Goal: Task Accomplishment & Management: Complete application form

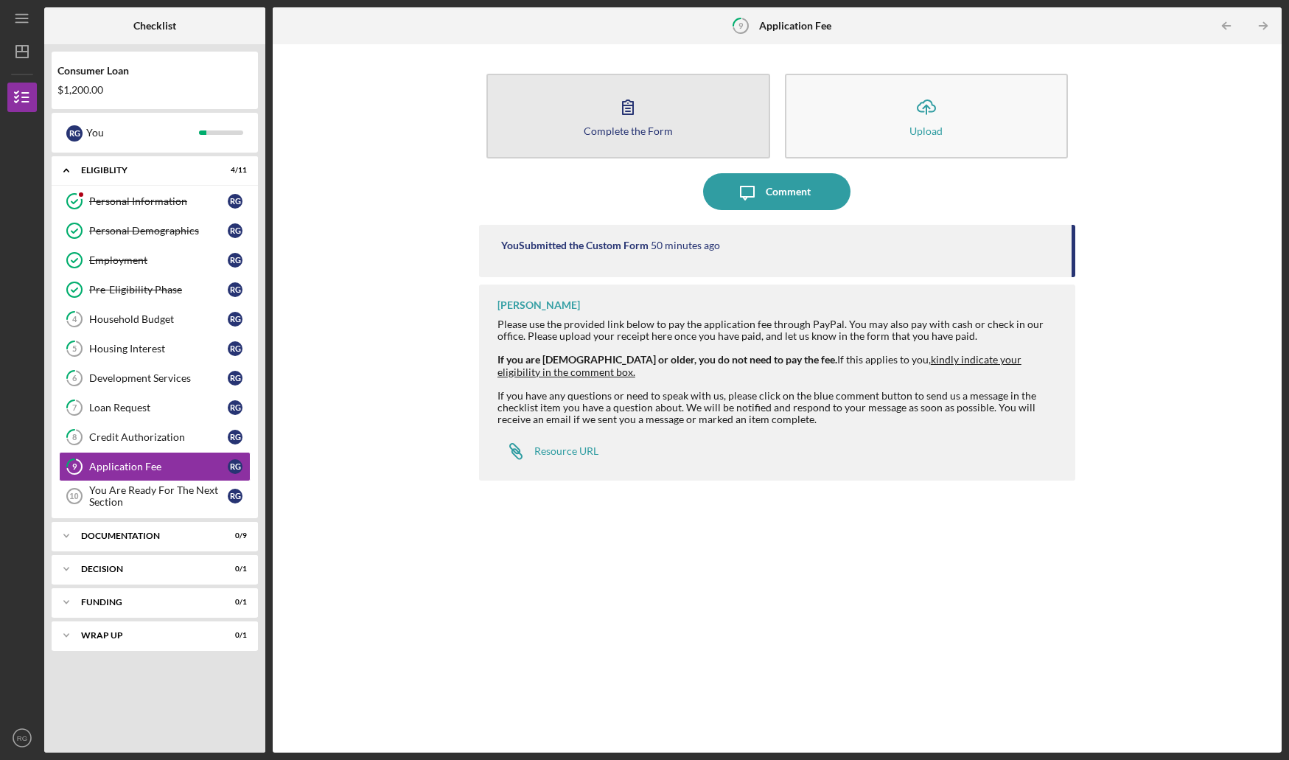
click at [658, 100] on button "Complete the Form Form" at bounding box center [629, 116] width 284 height 85
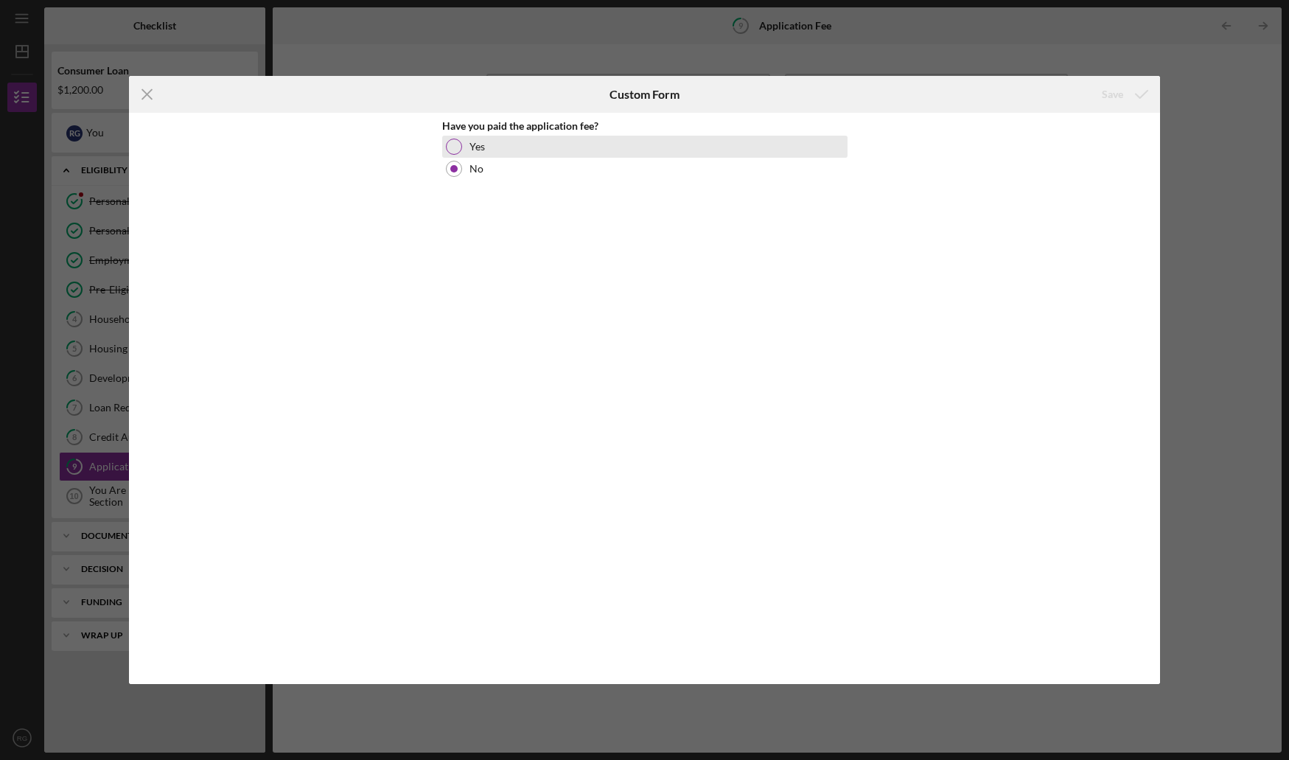
click at [453, 147] on div at bounding box center [454, 147] width 16 height 16
click at [1119, 97] on div "Save" at bounding box center [1112, 94] width 21 height 29
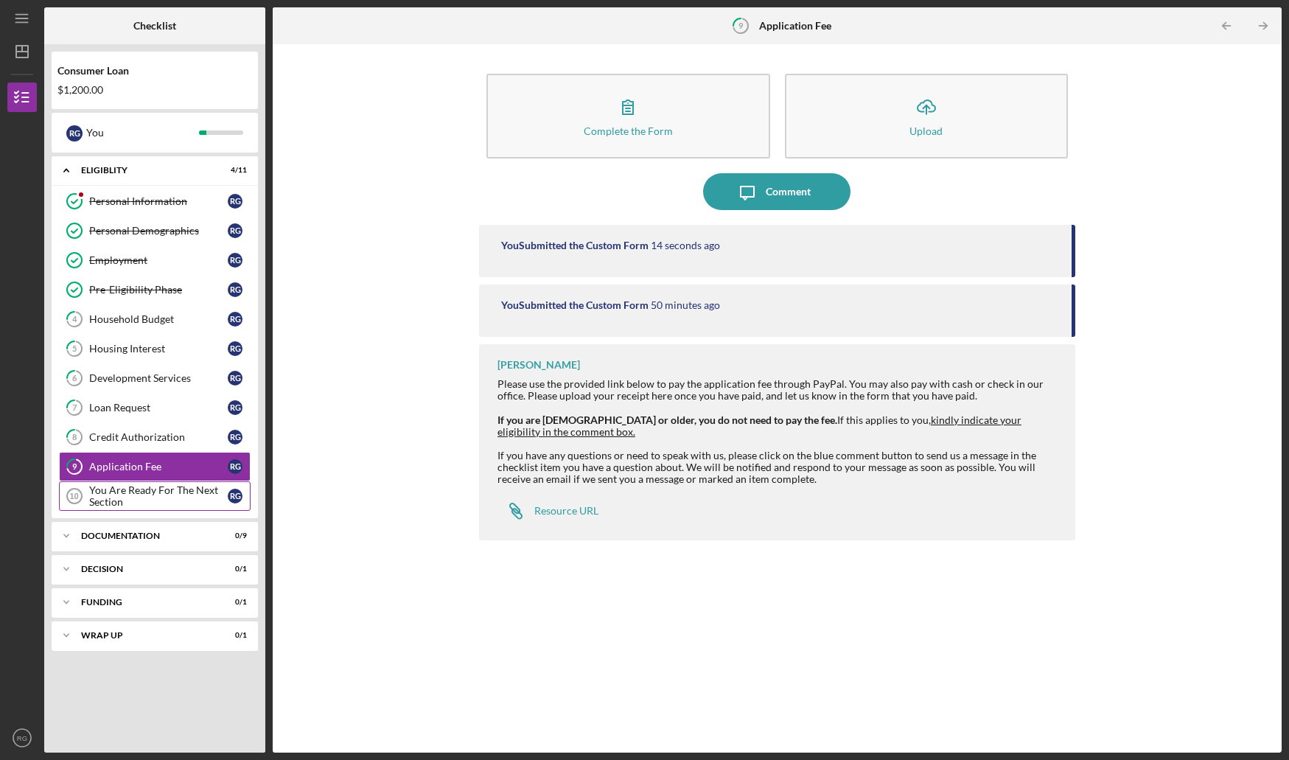
click at [163, 495] on div "You Are Ready For The Next Section" at bounding box center [158, 496] width 139 height 24
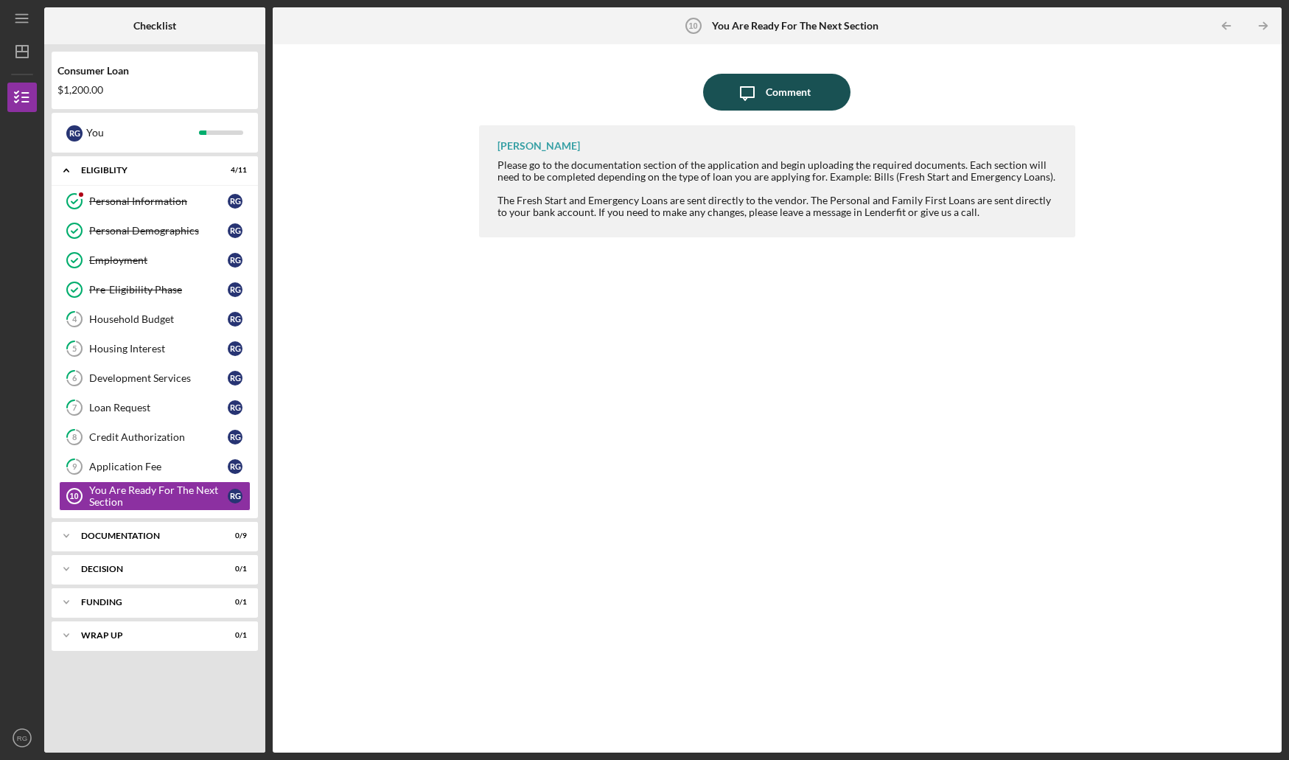
click at [774, 92] on div "Comment" at bounding box center [788, 92] width 45 height 37
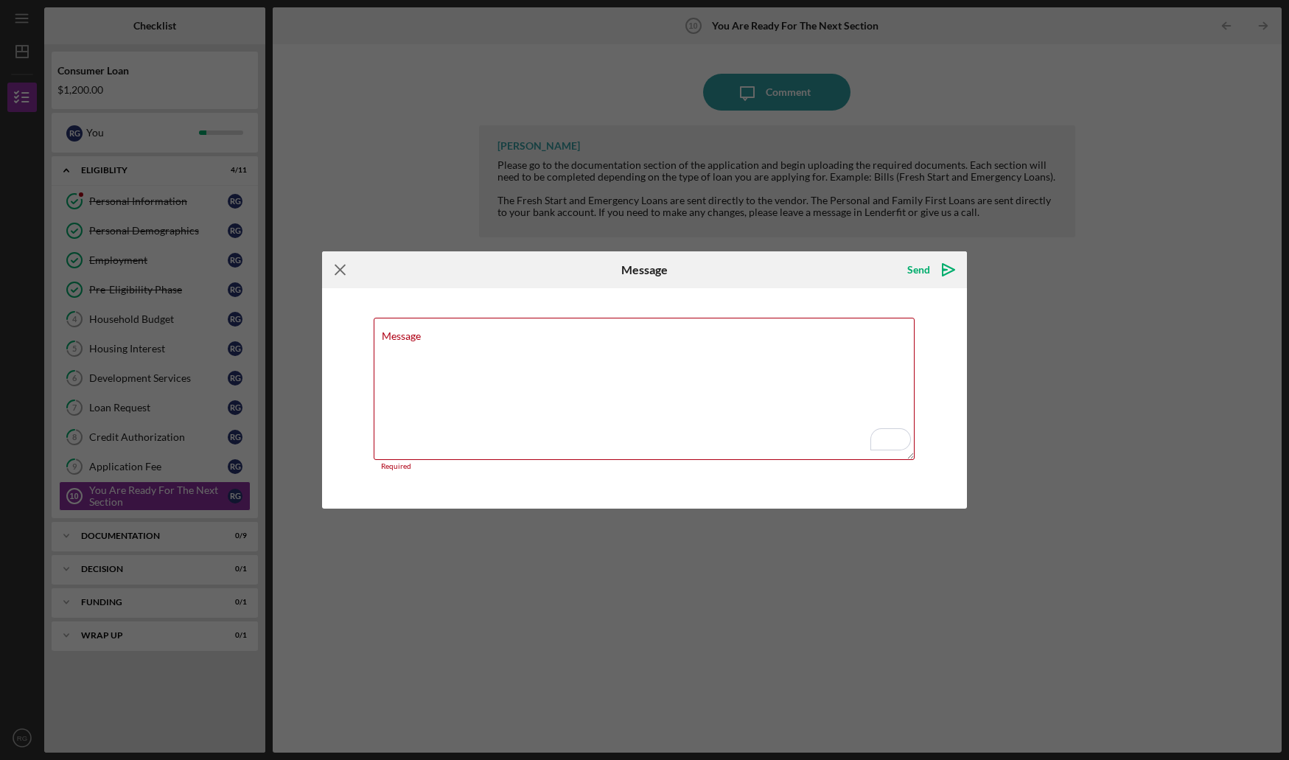
click at [334, 276] on icon "Icon/Menu Close" at bounding box center [340, 269] width 37 height 37
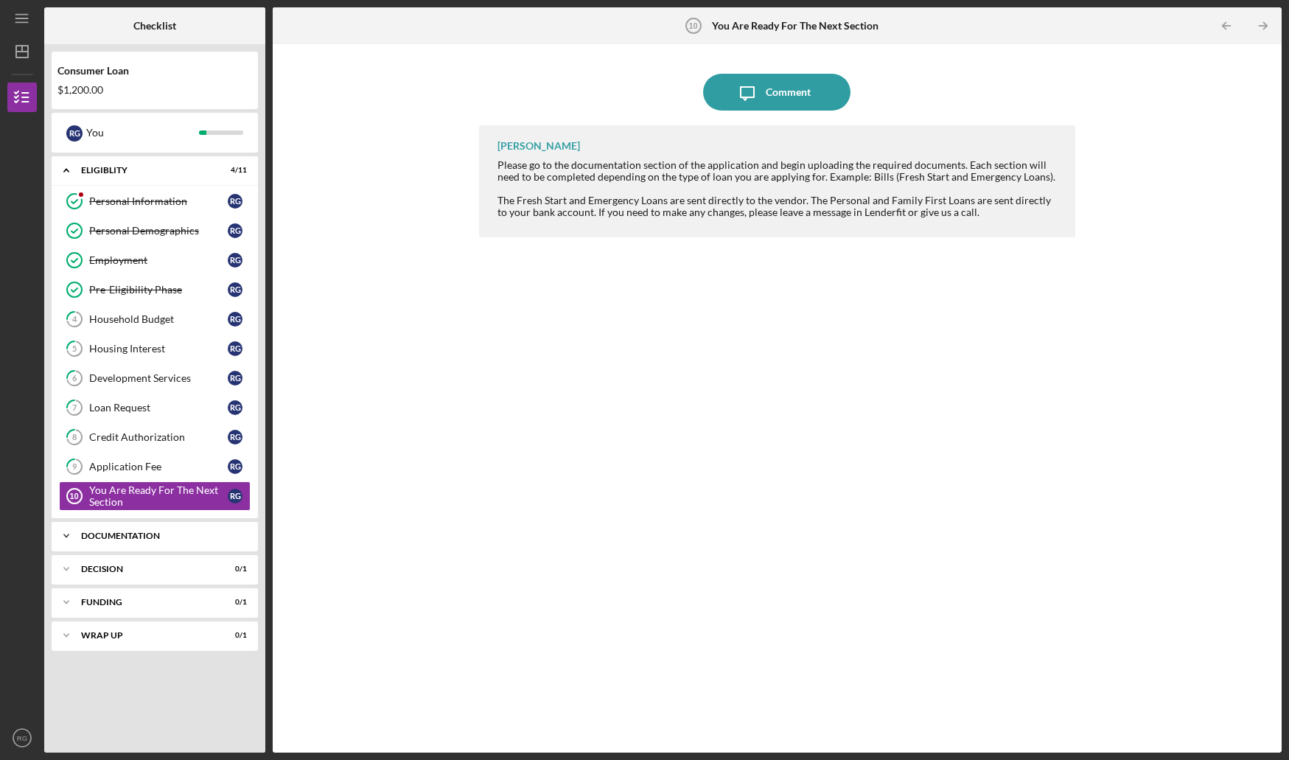
click at [116, 534] on div "Documentation" at bounding box center [160, 536] width 159 height 9
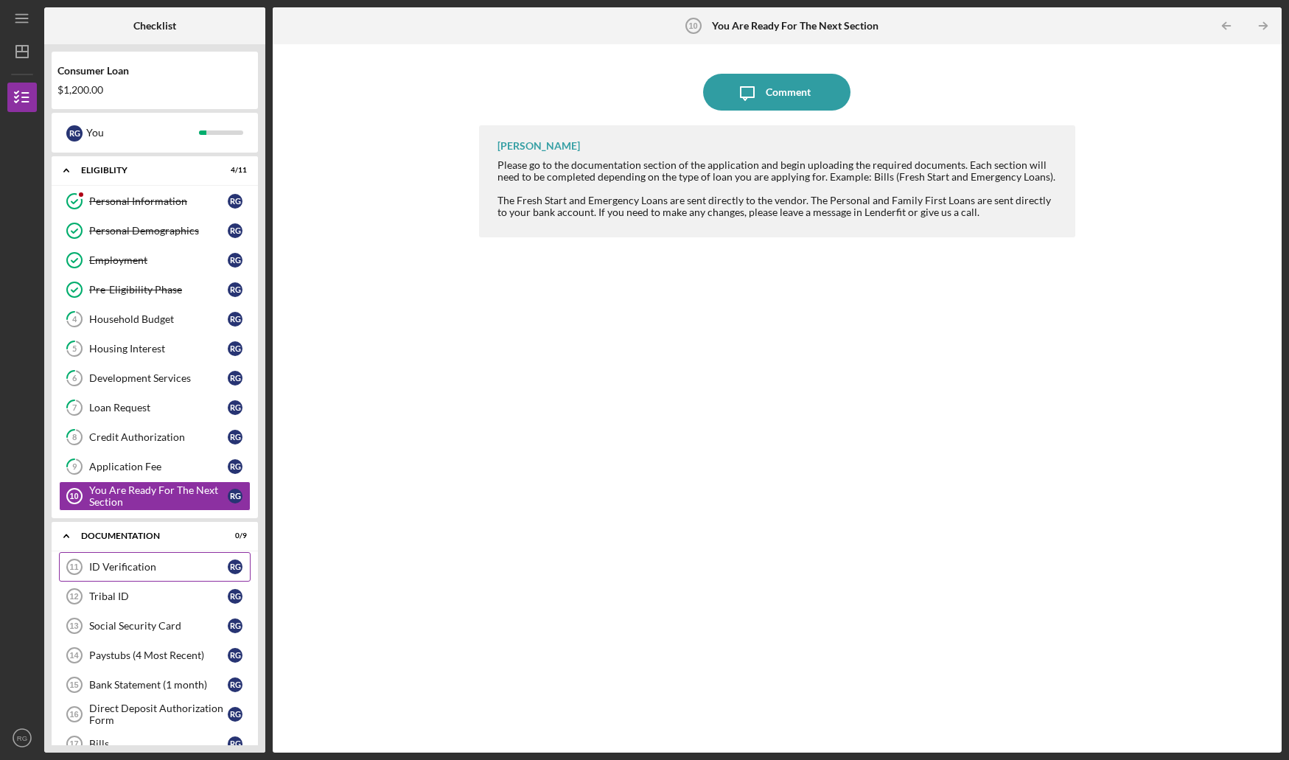
click at [147, 563] on div "ID Verification" at bounding box center [158, 567] width 139 height 12
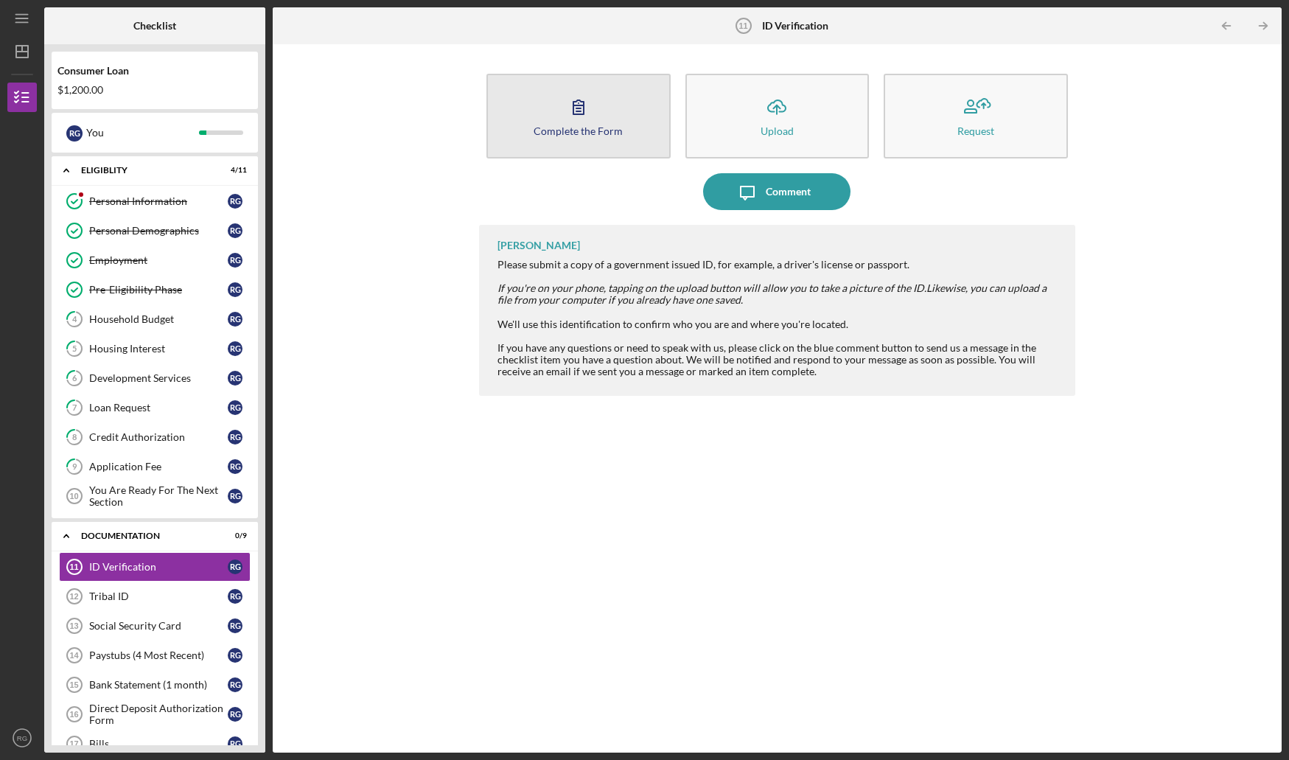
click at [591, 104] on icon "button" at bounding box center [578, 106] width 37 height 37
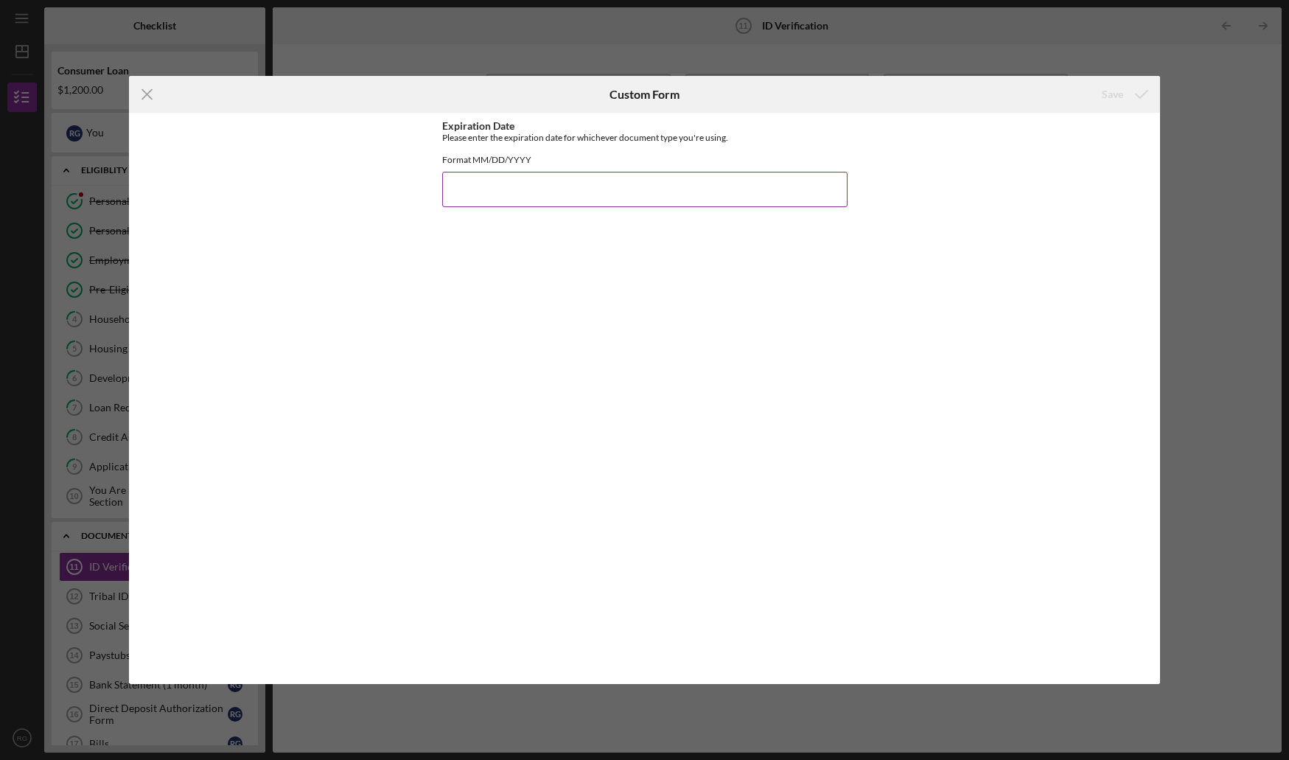
click at [506, 206] on input "Expiration Date" at bounding box center [644, 189] width 405 height 35
click at [463, 201] on input "12092028" at bounding box center [644, 189] width 405 height 35
type input "[DATE]"
click at [1121, 100] on div "Save" at bounding box center [1112, 94] width 21 height 29
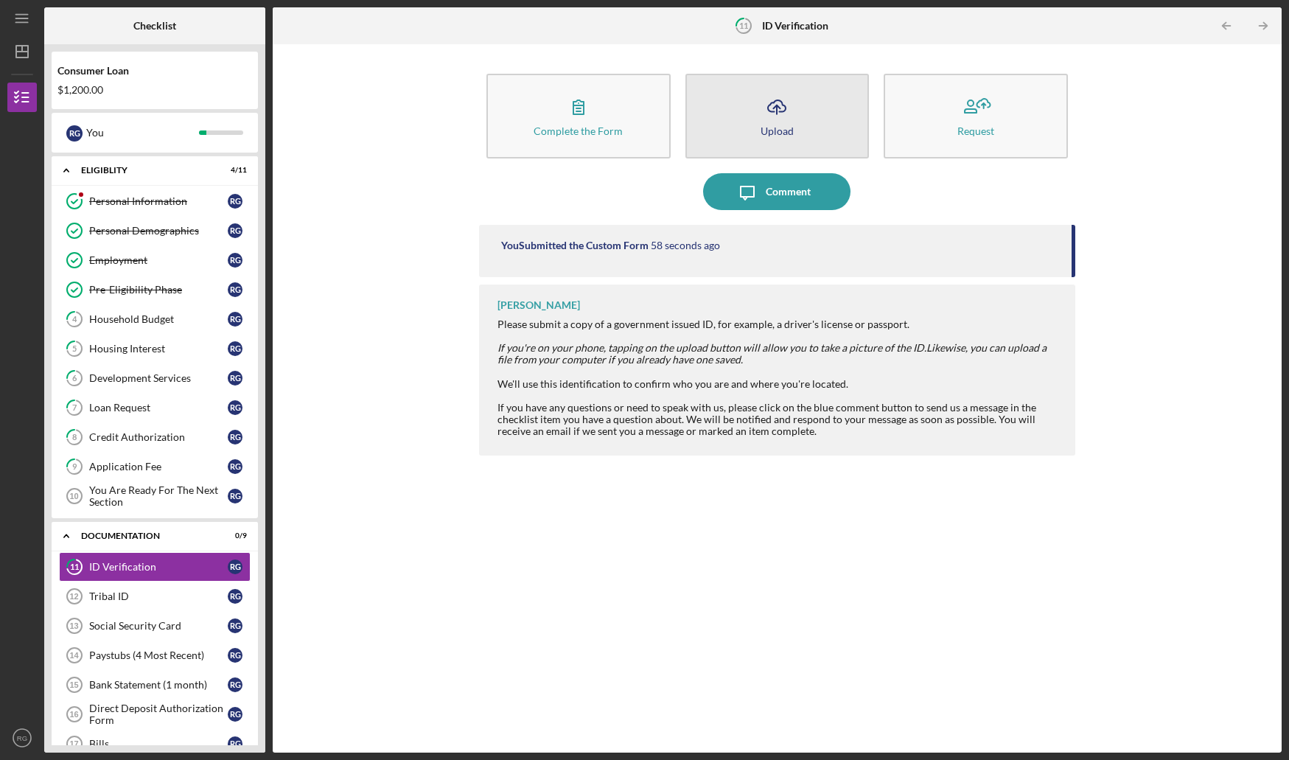
click at [741, 105] on button "Icon/Upload Upload" at bounding box center [778, 116] width 184 height 85
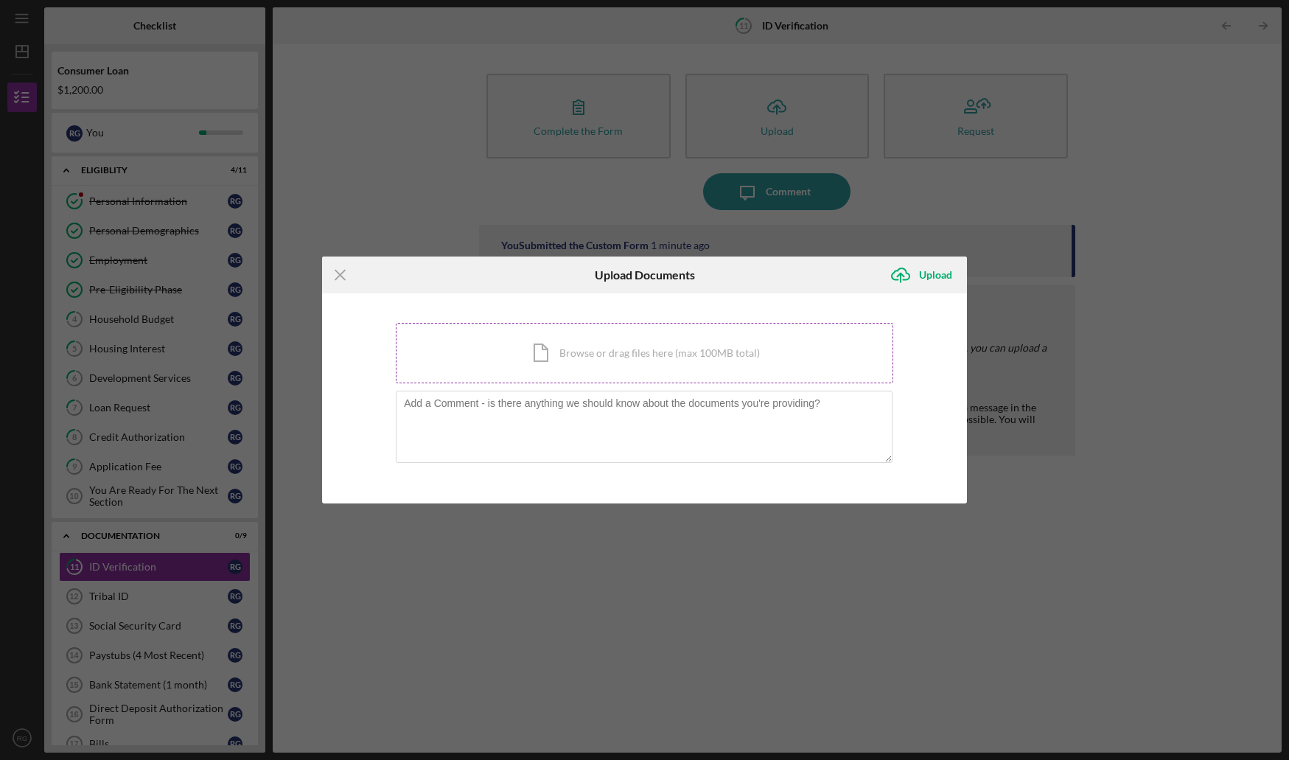
click at [527, 357] on div "Icon/Document Browse or drag files here (max 100MB total) Tap to choose files o…" at bounding box center [645, 353] width 498 height 60
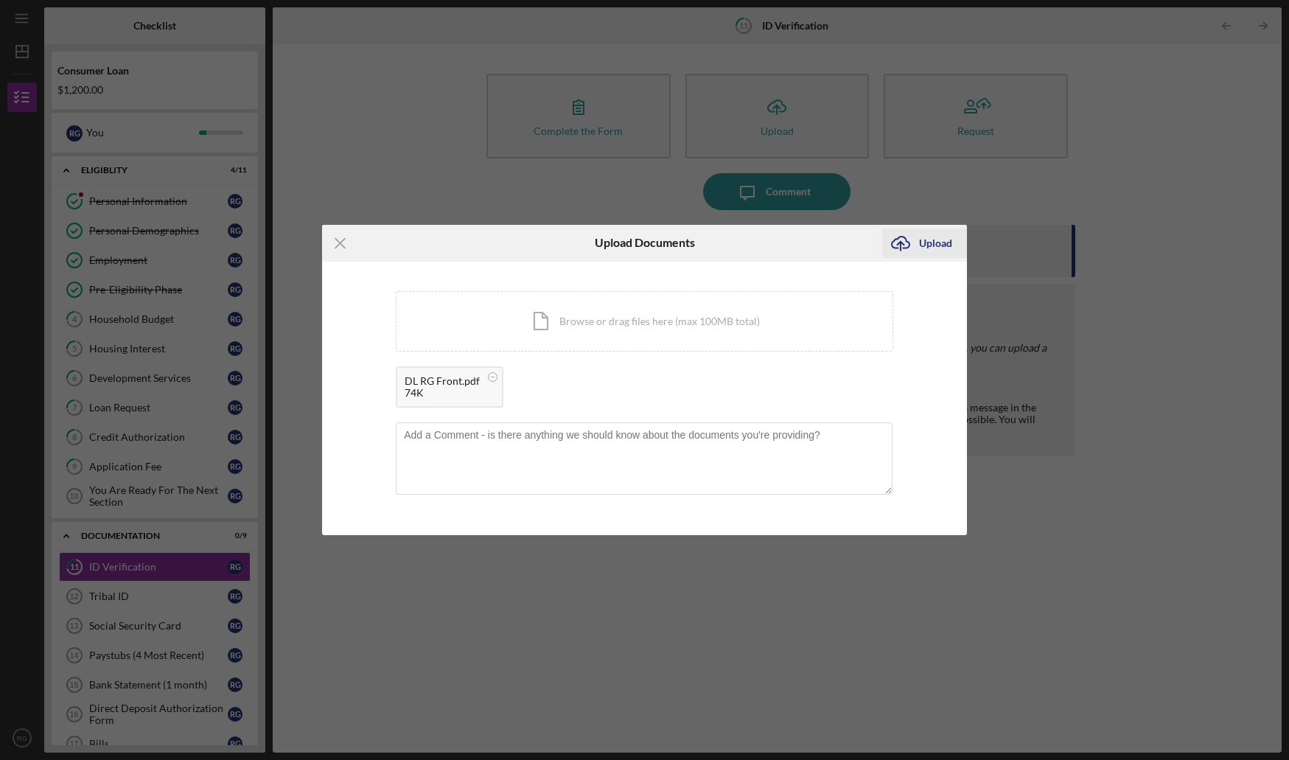
click at [911, 240] on icon "Icon/Upload" at bounding box center [900, 243] width 37 height 37
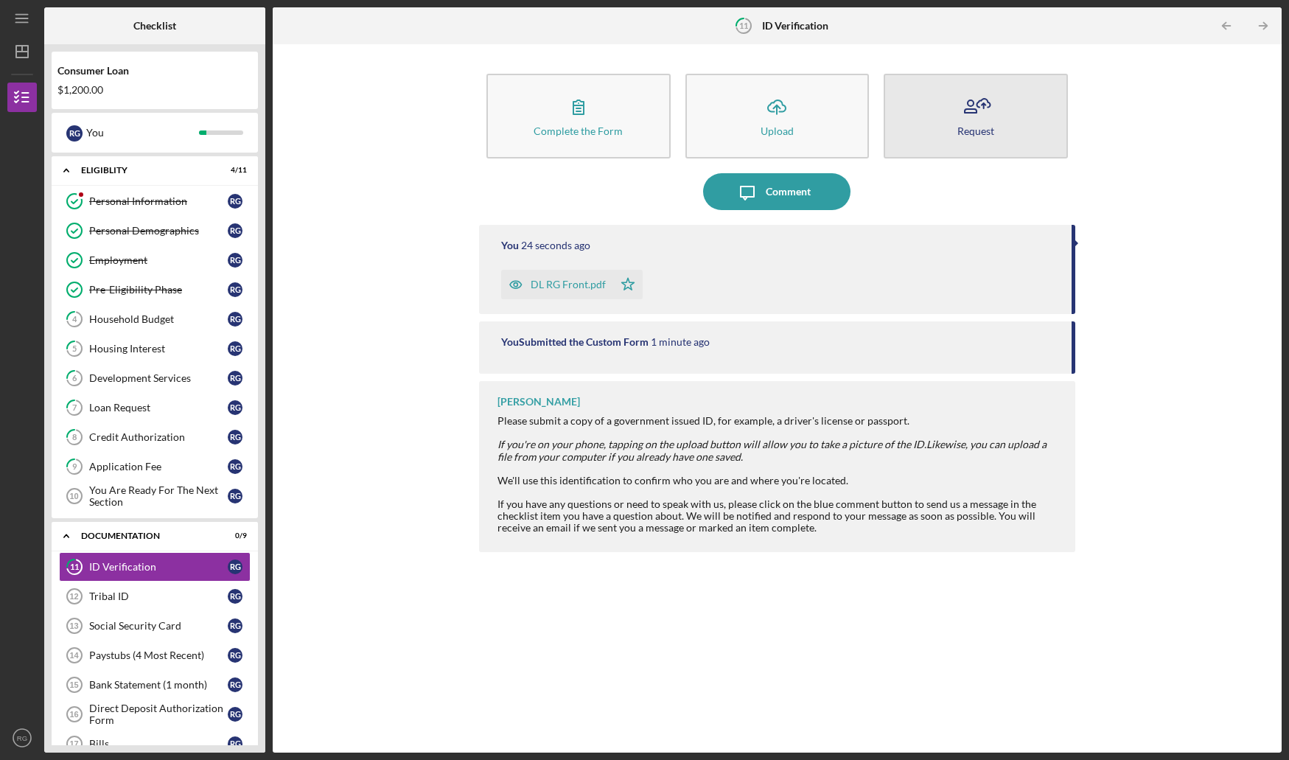
click at [997, 115] on button "Request" at bounding box center [976, 116] width 184 height 85
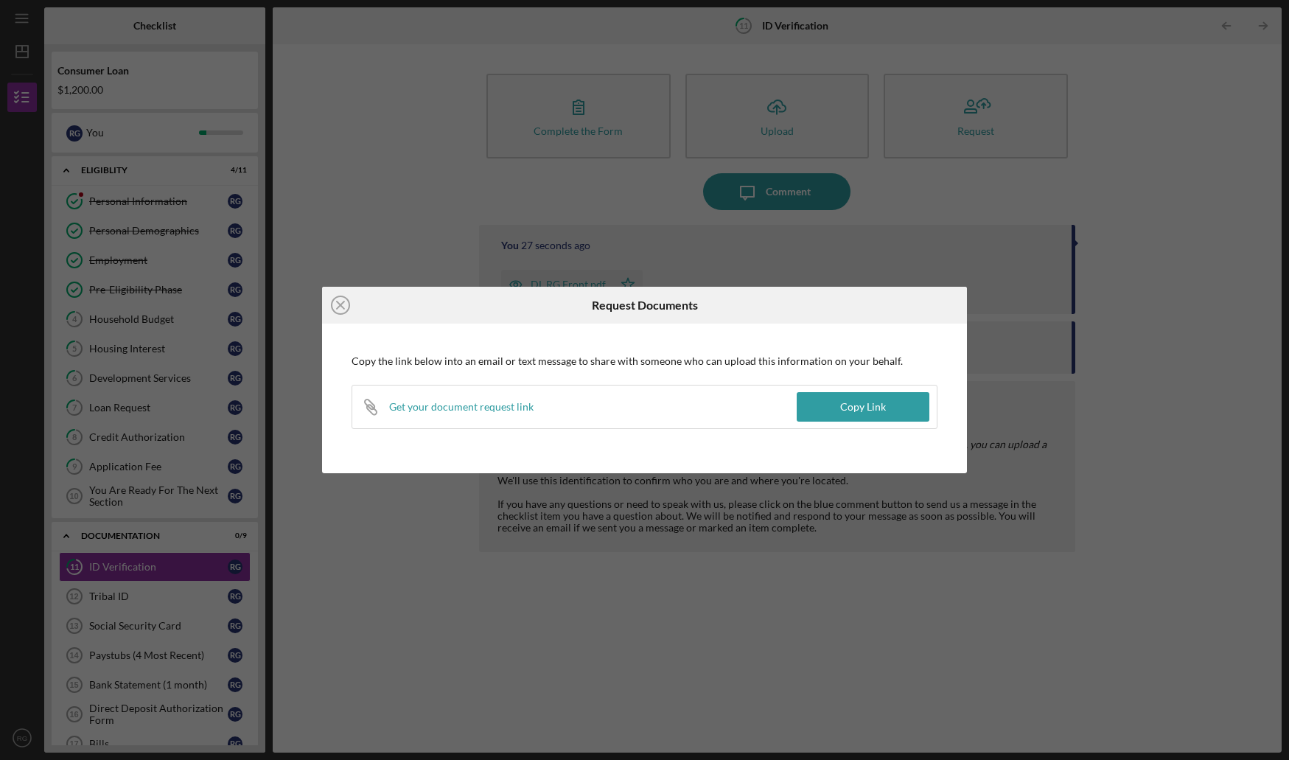
click at [332, 307] on circle at bounding box center [341, 305] width 18 height 18
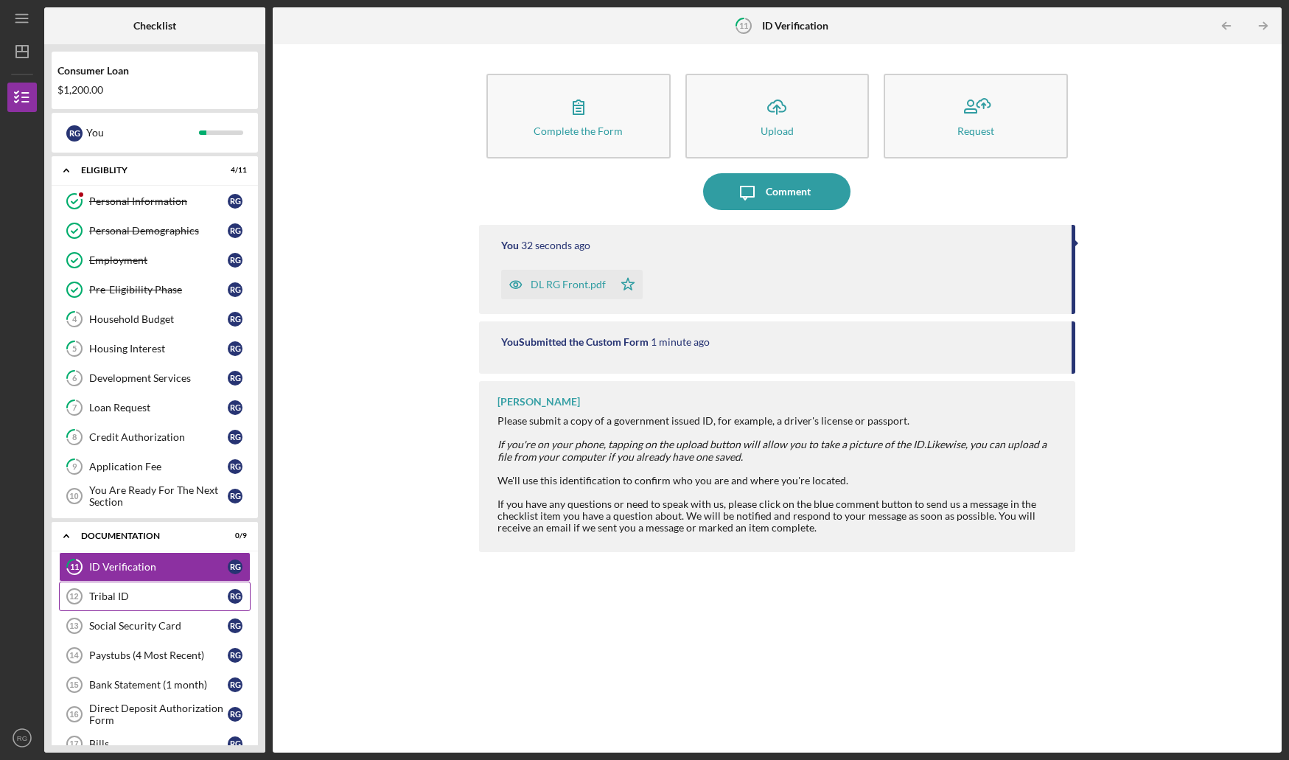
click at [130, 590] on link "Tribal ID 12 Tribal ID R G" at bounding box center [155, 596] width 192 height 29
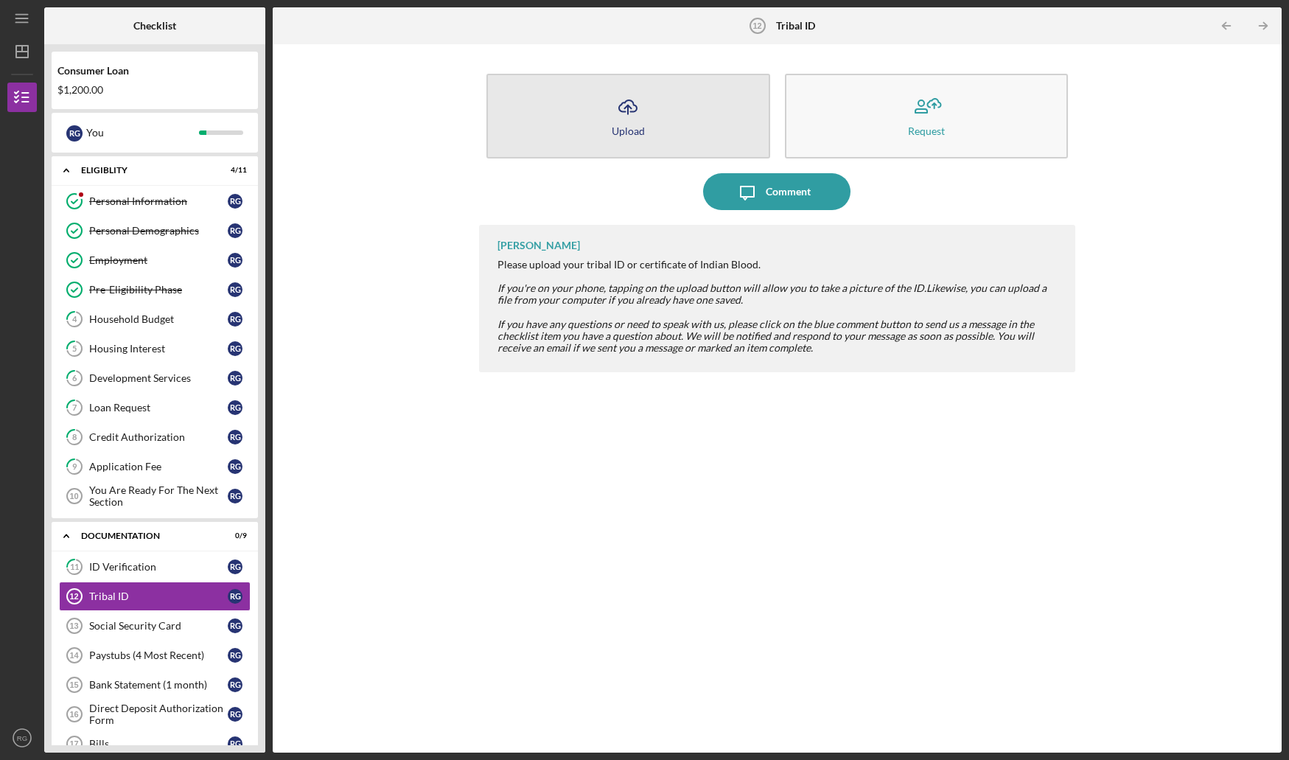
click at [697, 101] on button "Icon/Upload Upload" at bounding box center [629, 116] width 284 height 85
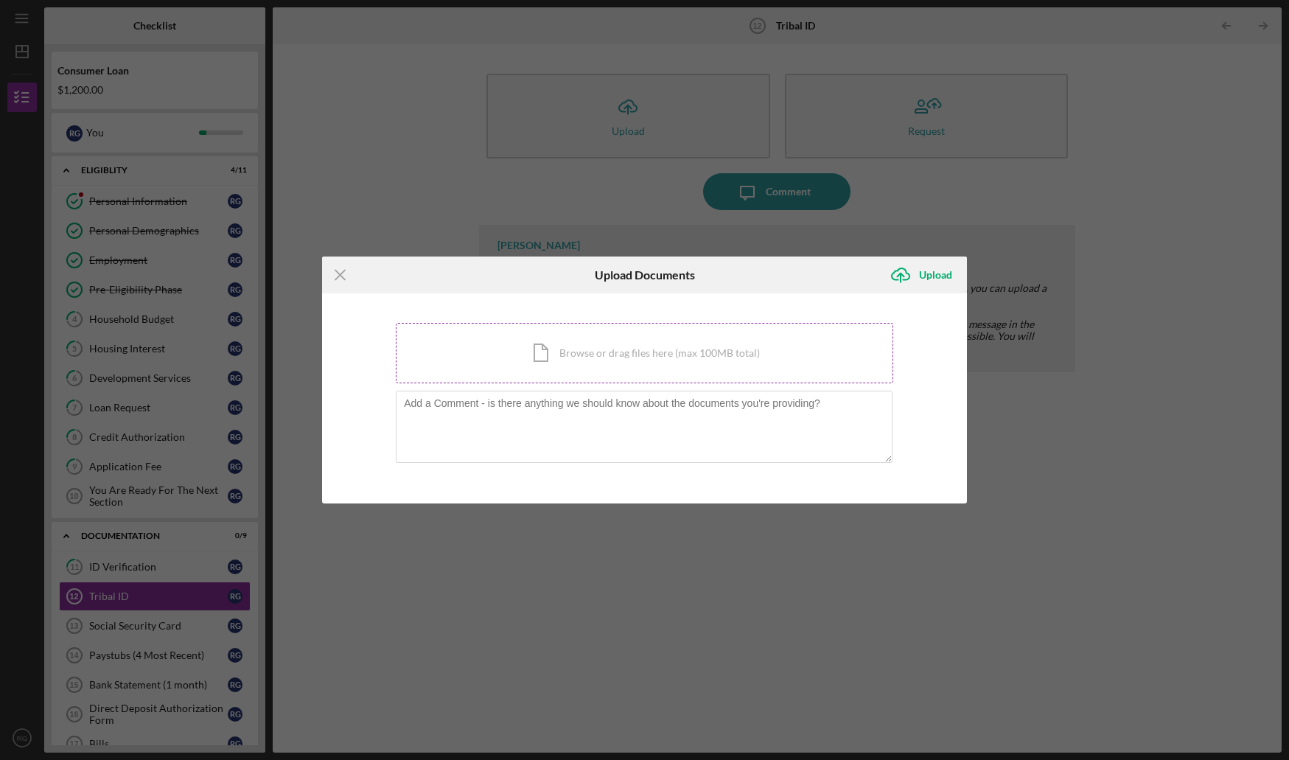
click at [593, 348] on div "Icon/Document Browse or drag files here (max 100MB total) Tap to choose files o…" at bounding box center [645, 353] width 498 height 60
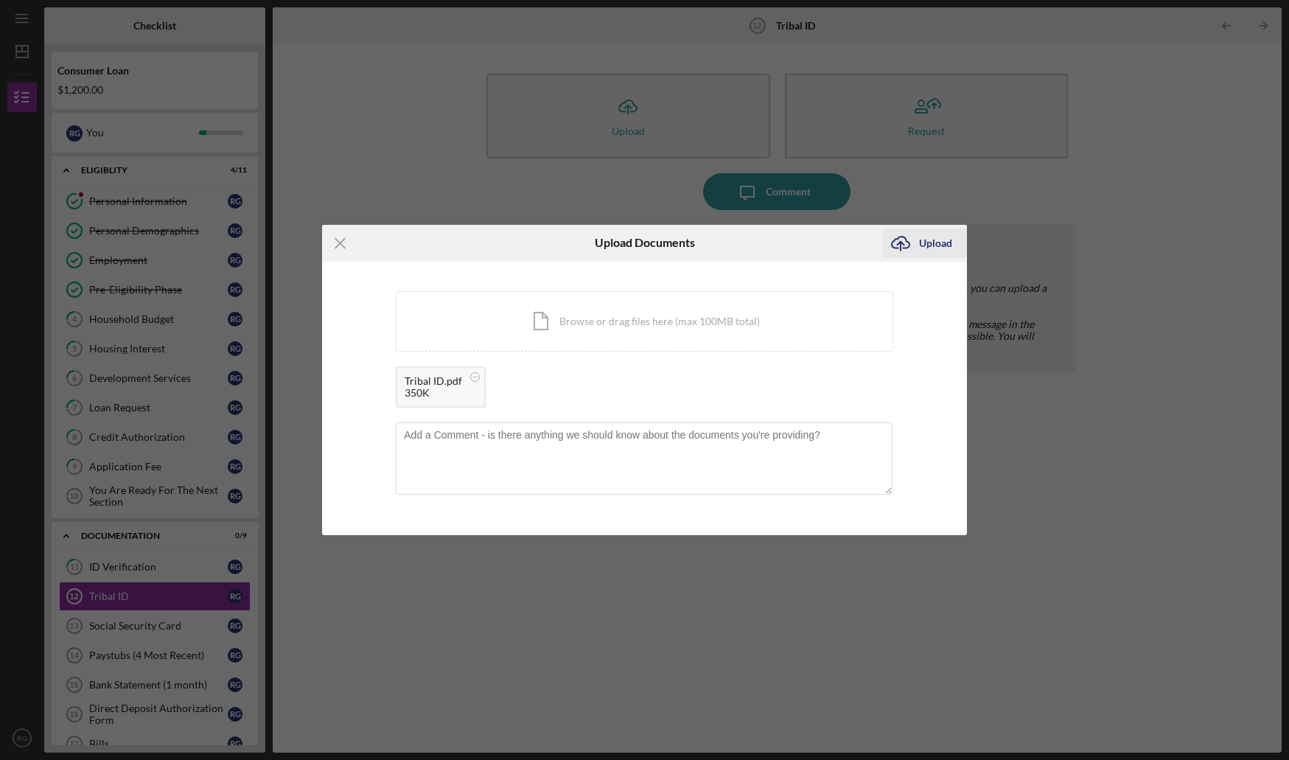
click at [911, 245] on icon "Icon/Upload" at bounding box center [900, 243] width 37 height 37
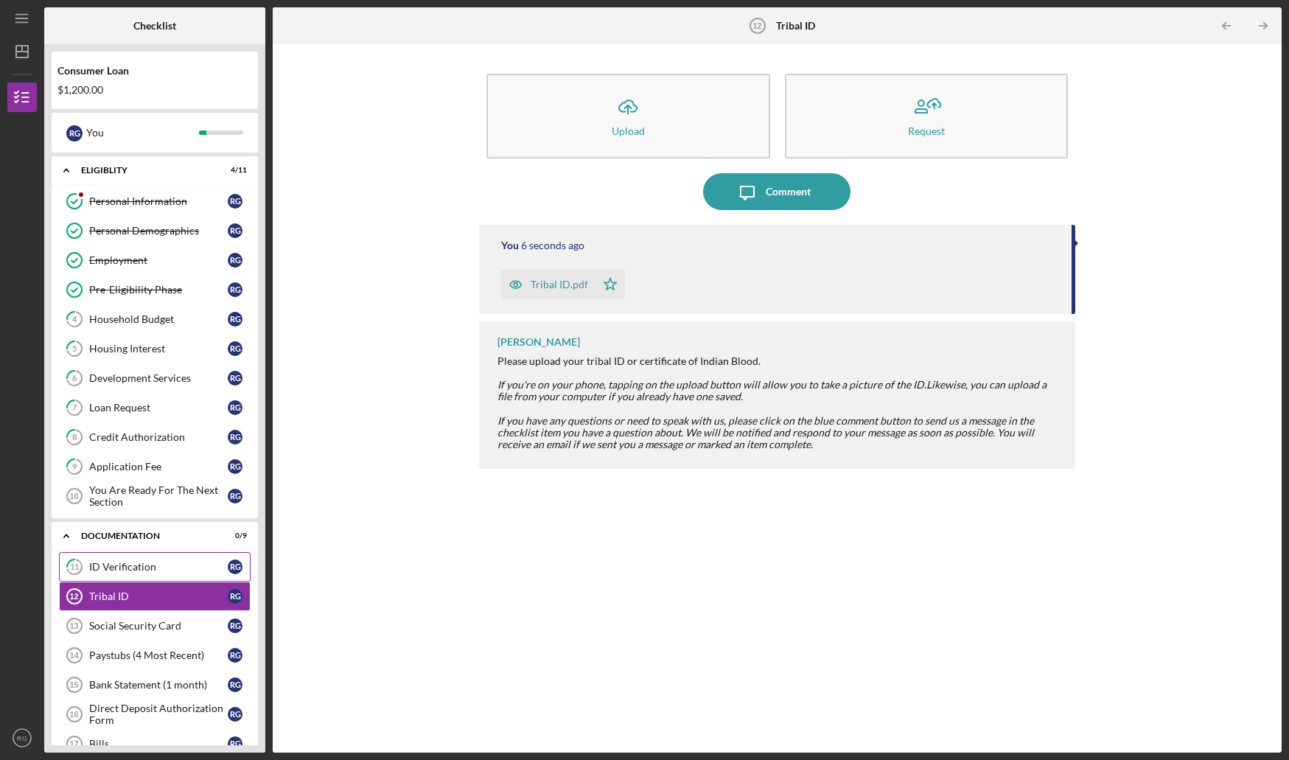
click at [111, 577] on link "11 ID Verification R G" at bounding box center [155, 566] width 192 height 29
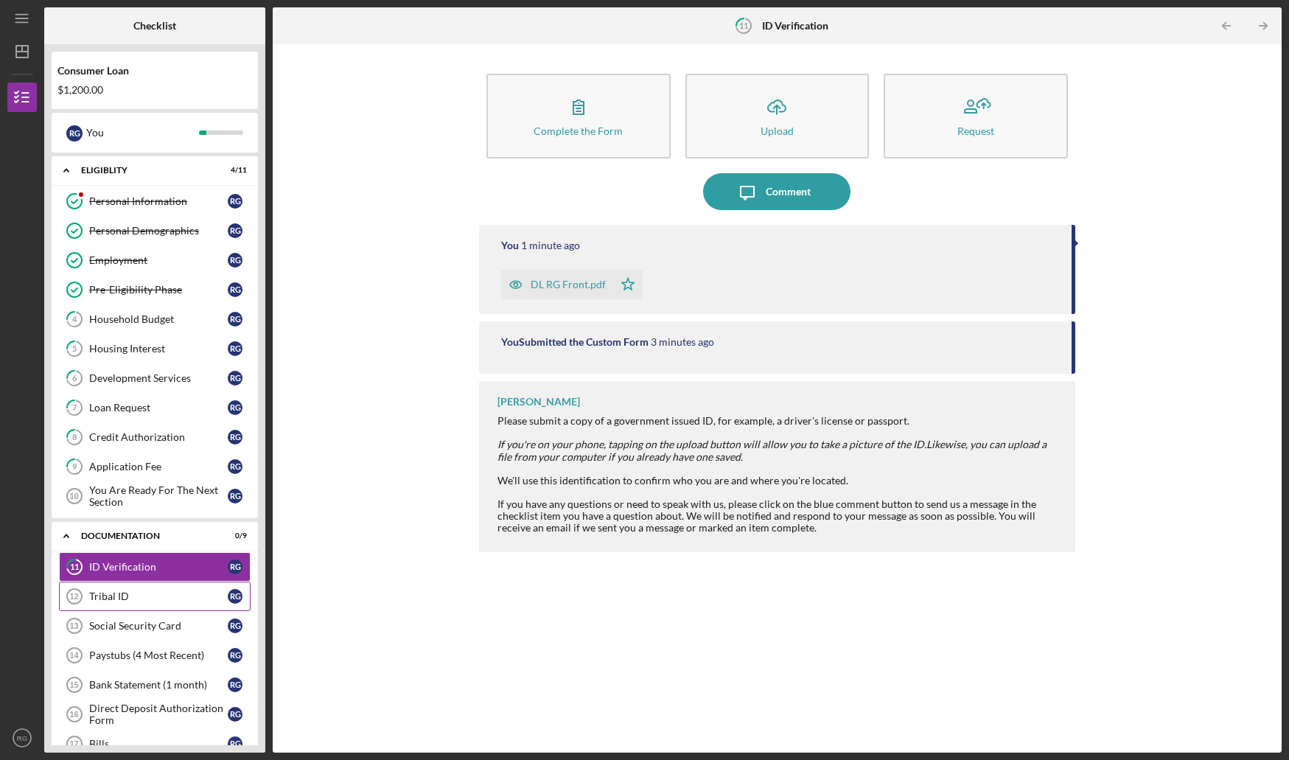
click at [119, 600] on div "Tribal ID" at bounding box center [158, 597] width 139 height 12
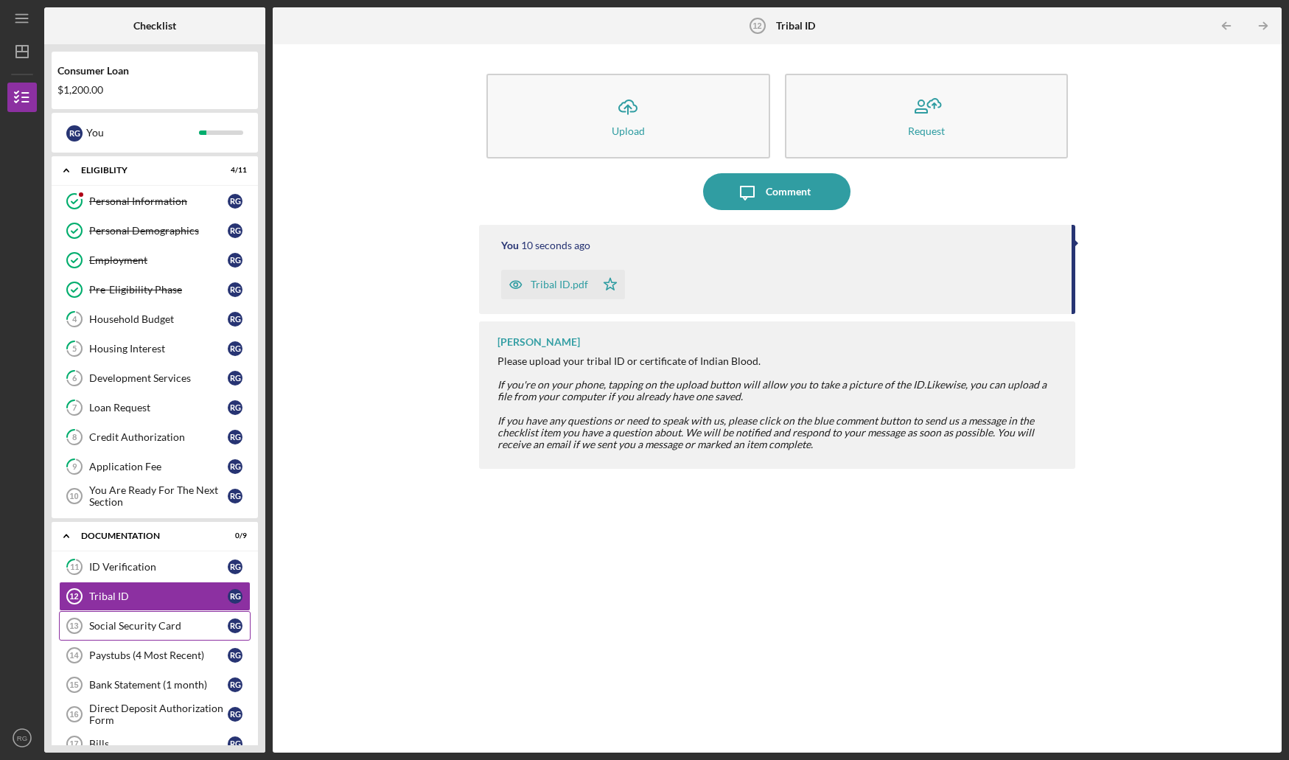
click at [118, 638] on link "Social Security Card 13 Social Security Card R G" at bounding box center [155, 625] width 192 height 29
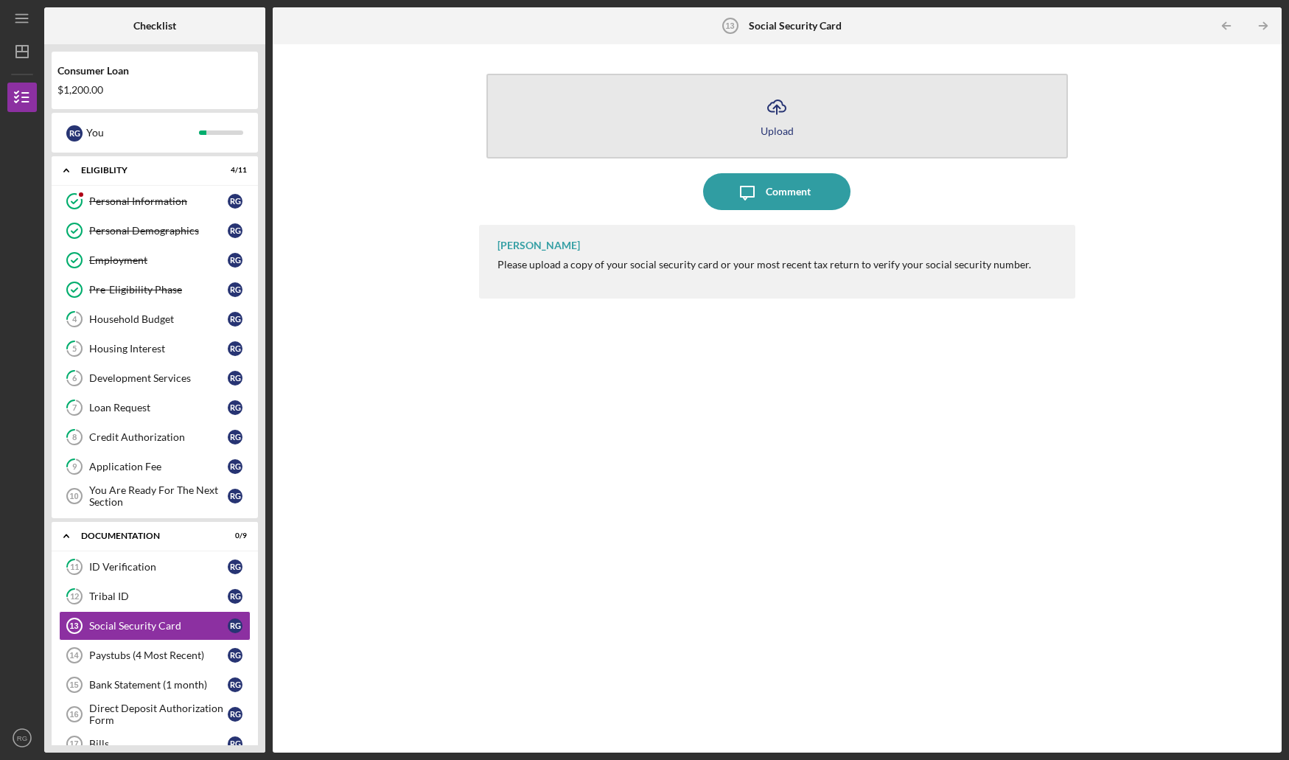
click at [793, 109] on icon "Icon/Upload" at bounding box center [777, 106] width 37 height 37
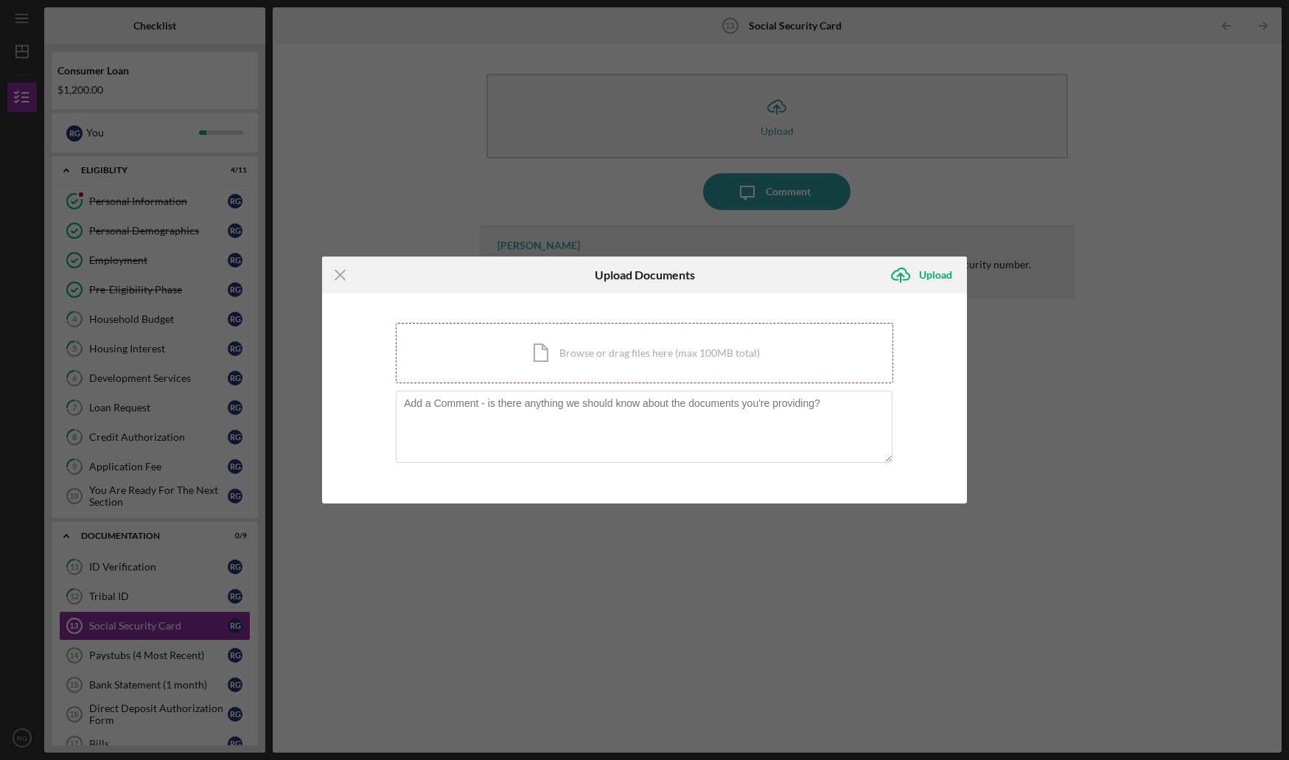
click at [584, 359] on div "Icon/Document Browse or drag files here (max 100MB total) Tap to choose files o…" at bounding box center [645, 353] width 498 height 60
click at [652, 357] on div "Icon/Document Browse or drag files here (max 100MB total) Tap to choose files o…" at bounding box center [645, 353] width 498 height 60
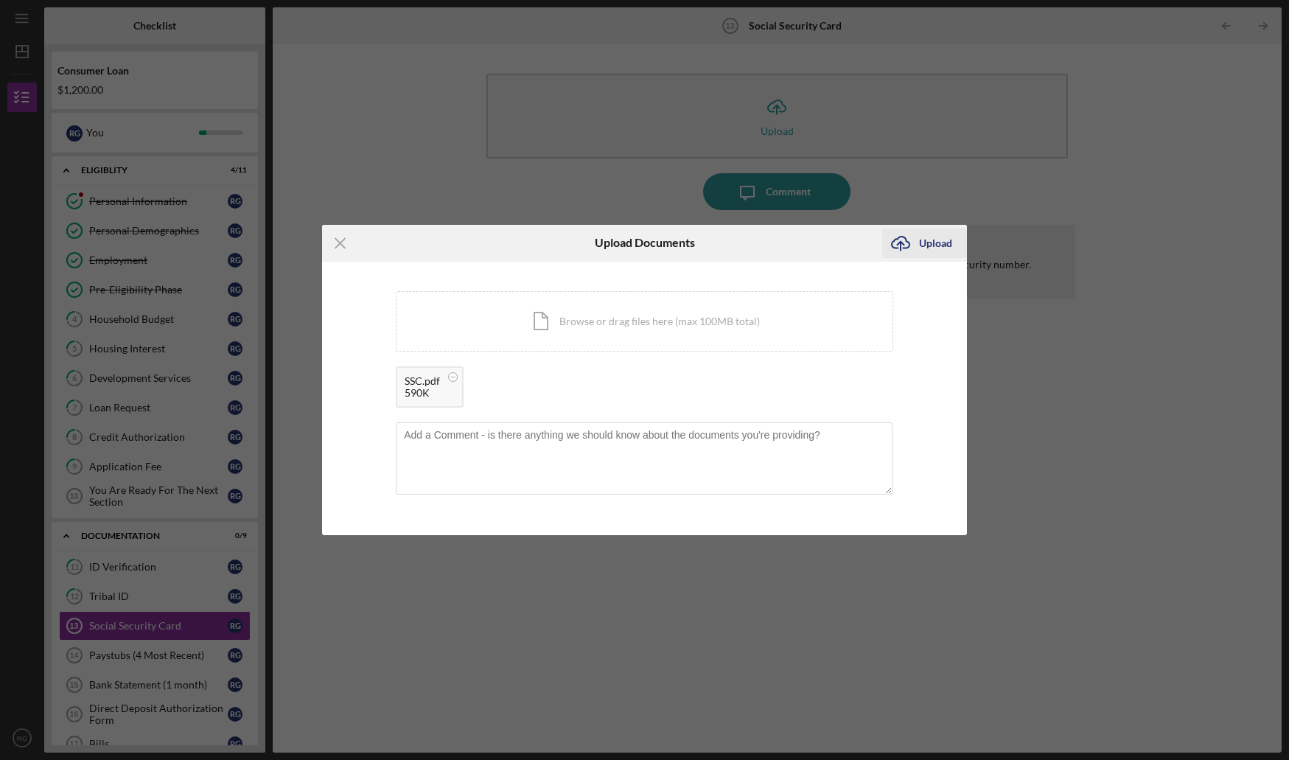
click at [912, 247] on icon "Icon/Upload" at bounding box center [900, 243] width 37 height 37
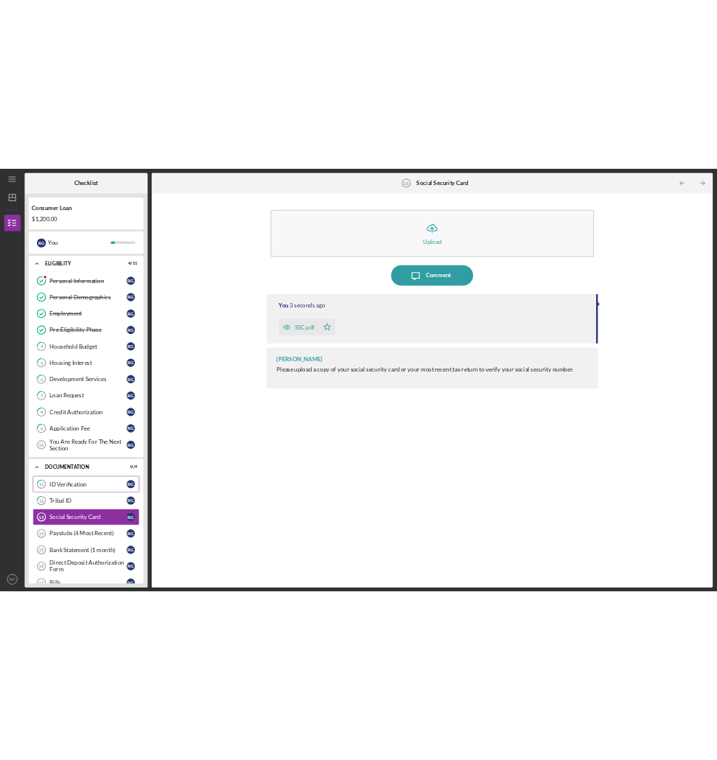
scroll to position [147, 0]
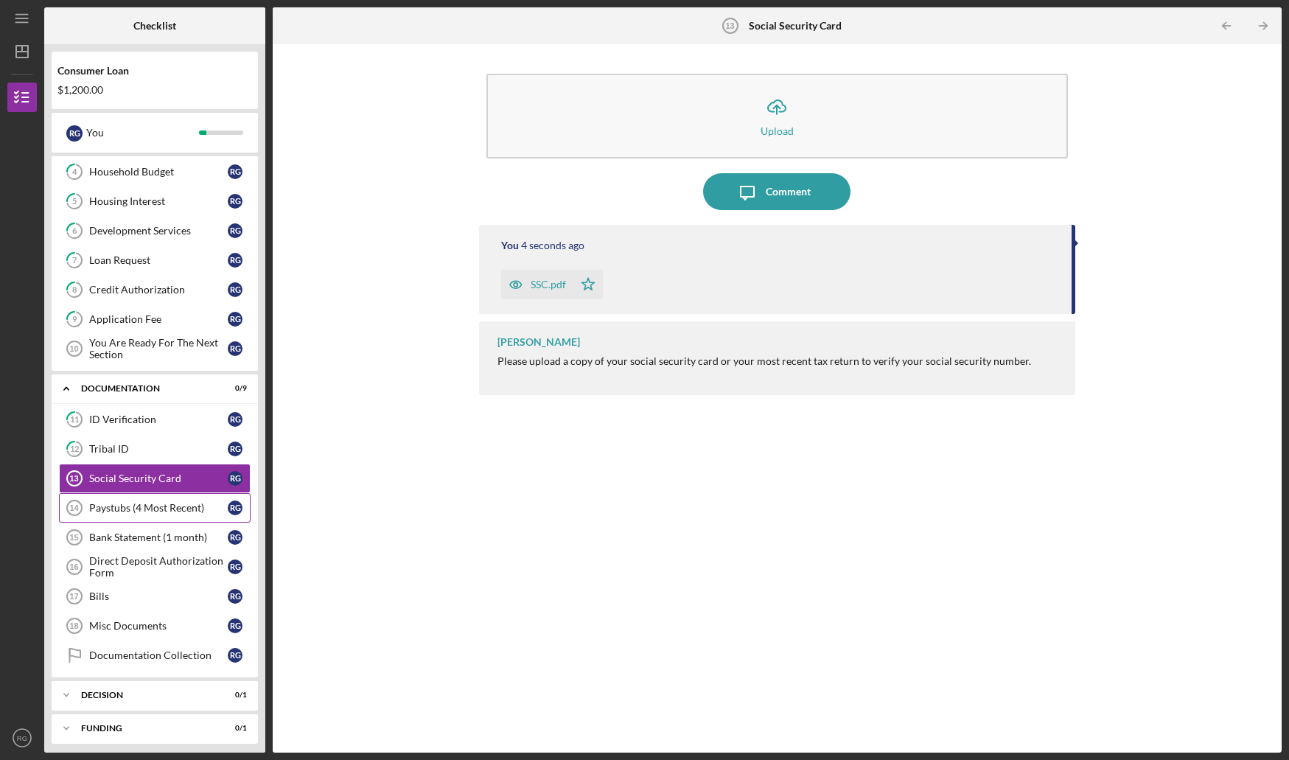
click at [149, 506] on div "Paystubs (4 Most Recent)" at bounding box center [158, 508] width 139 height 12
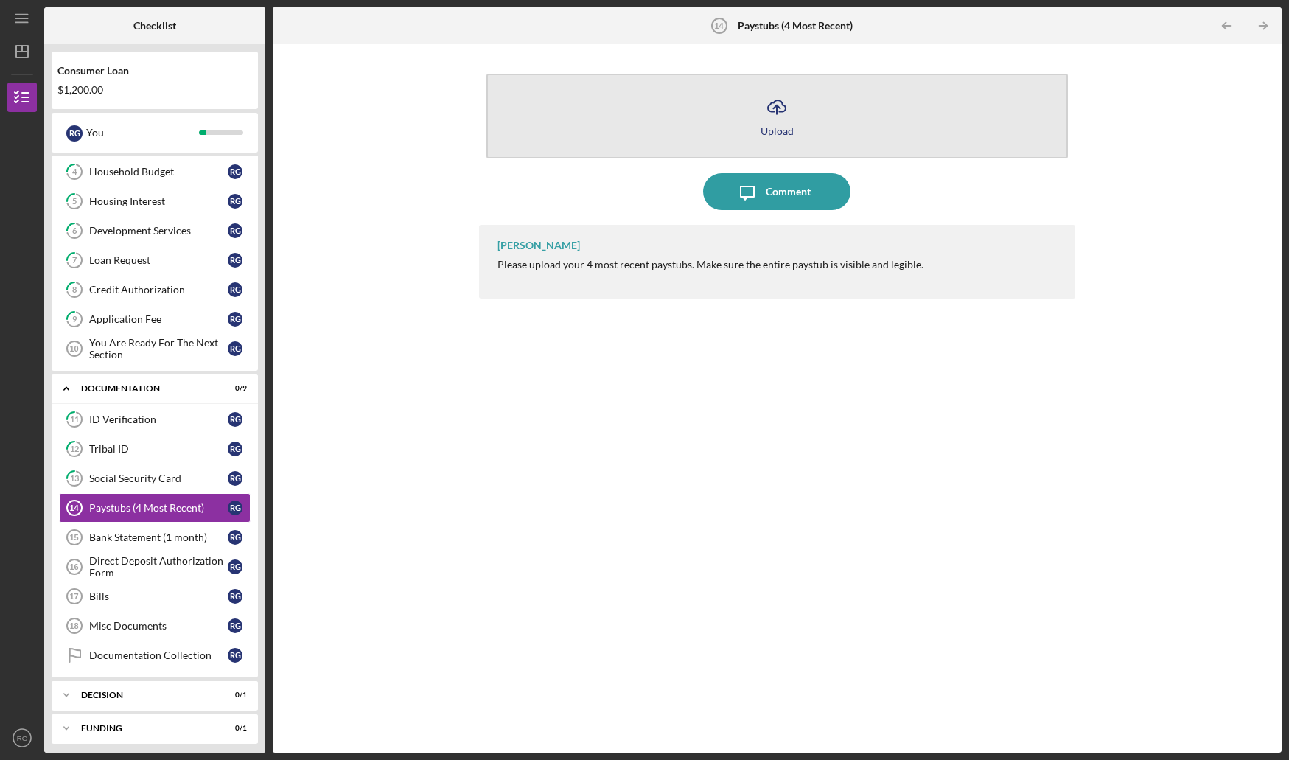
click at [754, 112] on button "Icon/Upload Upload" at bounding box center [778, 116] width 582 height 85
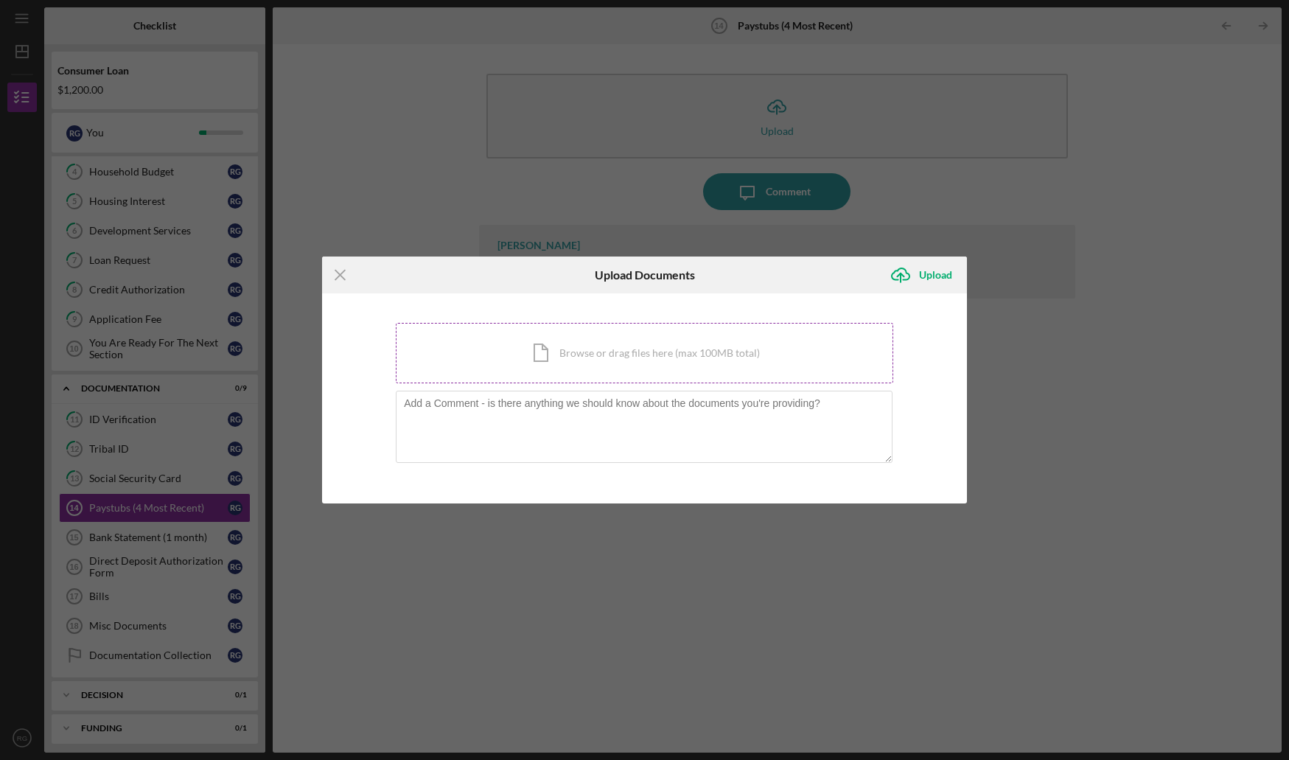
click at [657, 335] on div "Icon/Document Browse or drag files here (max 100MB total) Tap to choose files o…" at bounding box center [645, 353] width 498 height 60
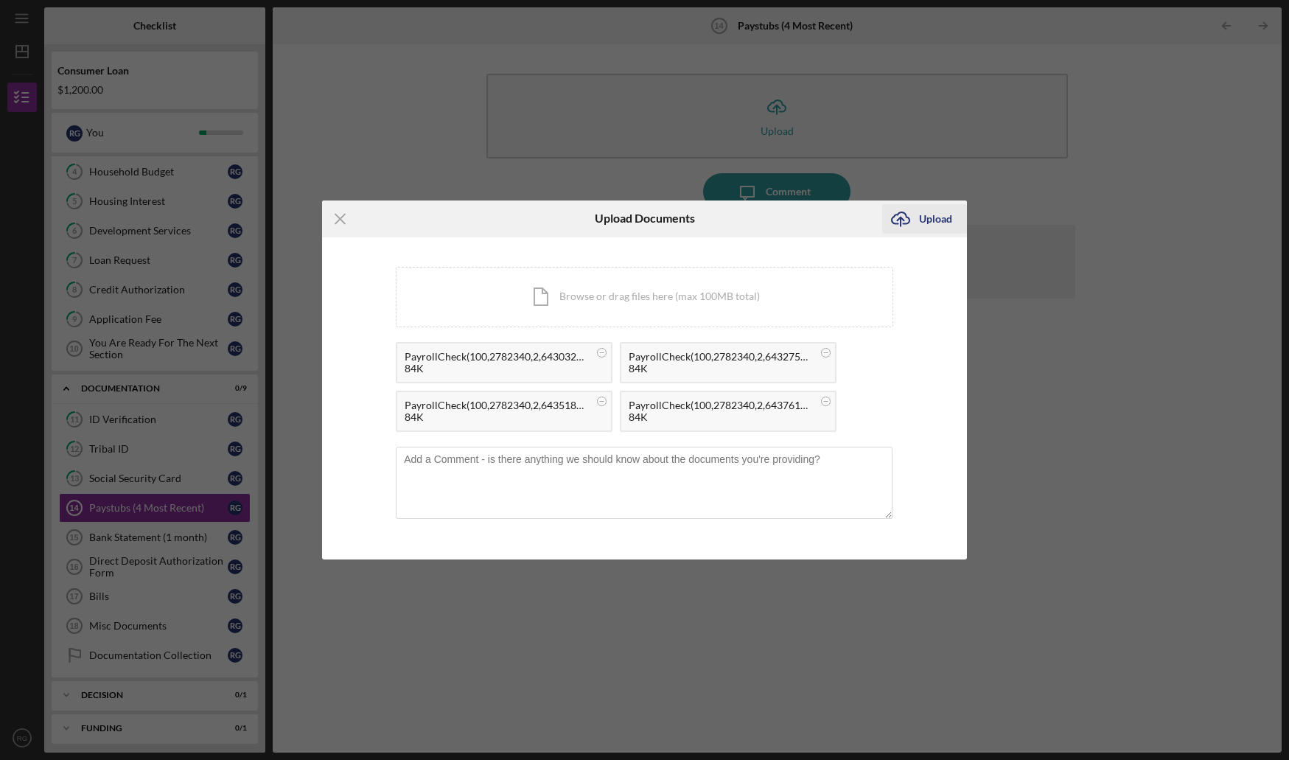
click at [905, 221] on icon "Icon/Upload" at bounding box center [900, 219] width 37 height 37
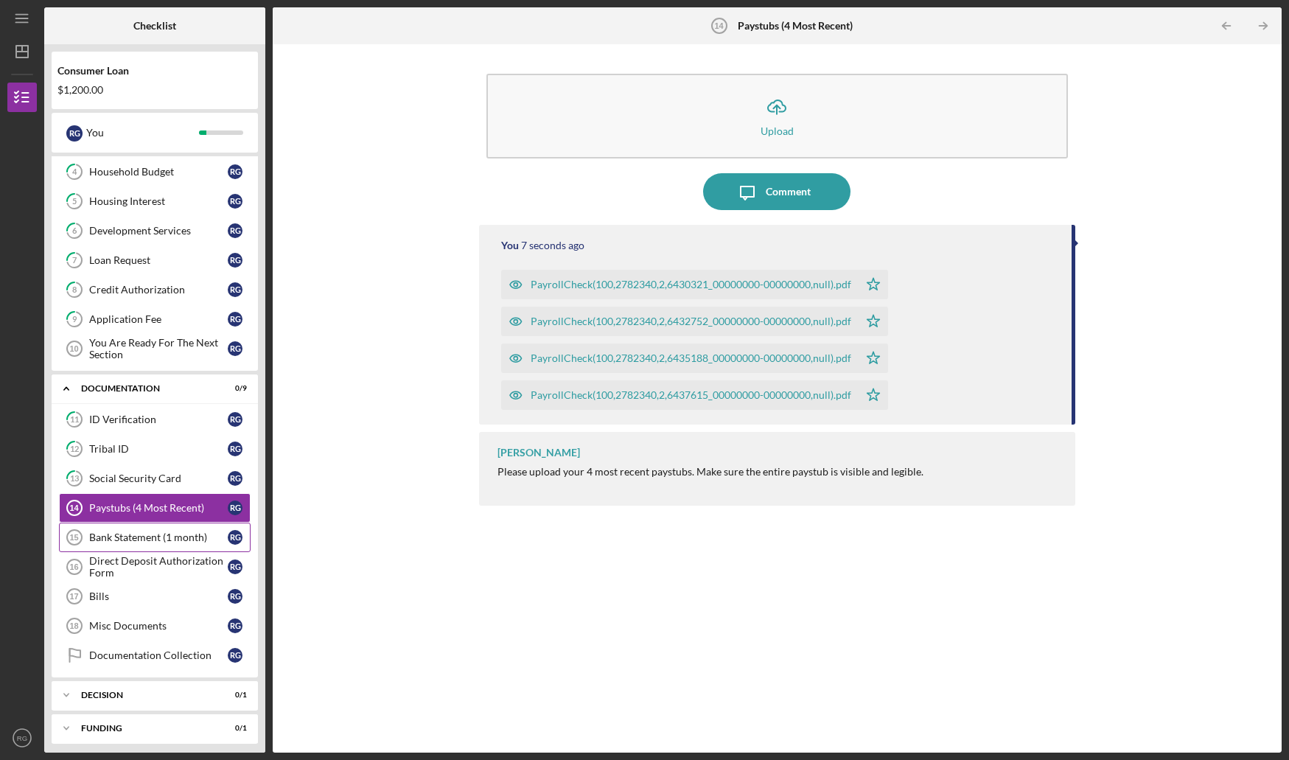
click at [140, 534] on div "Bank Statement (1 month)" at bounding box center [158, 538] width 139 height 12
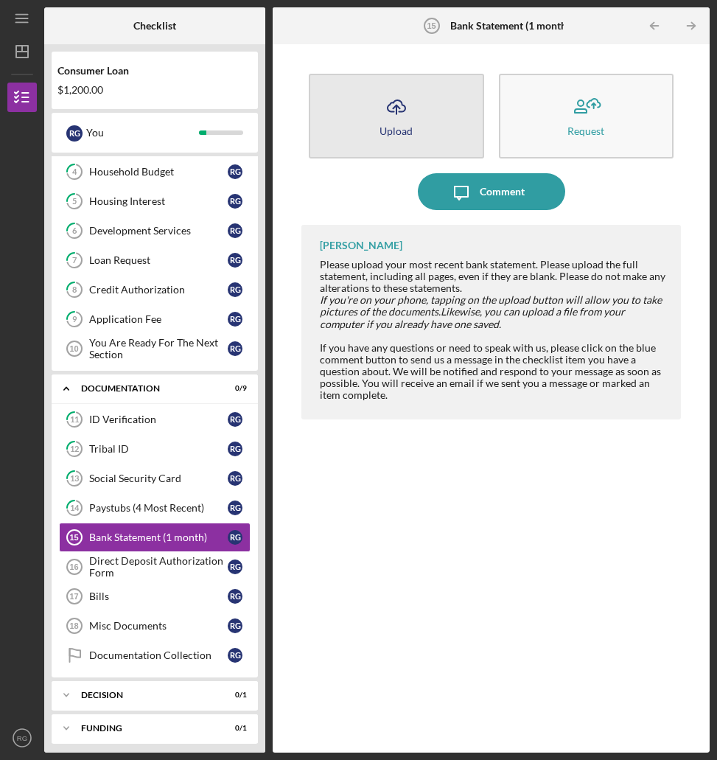
click at [394, 122] on icon "Icon/Upload" at bounding box center [396, 106] width 37 height 37
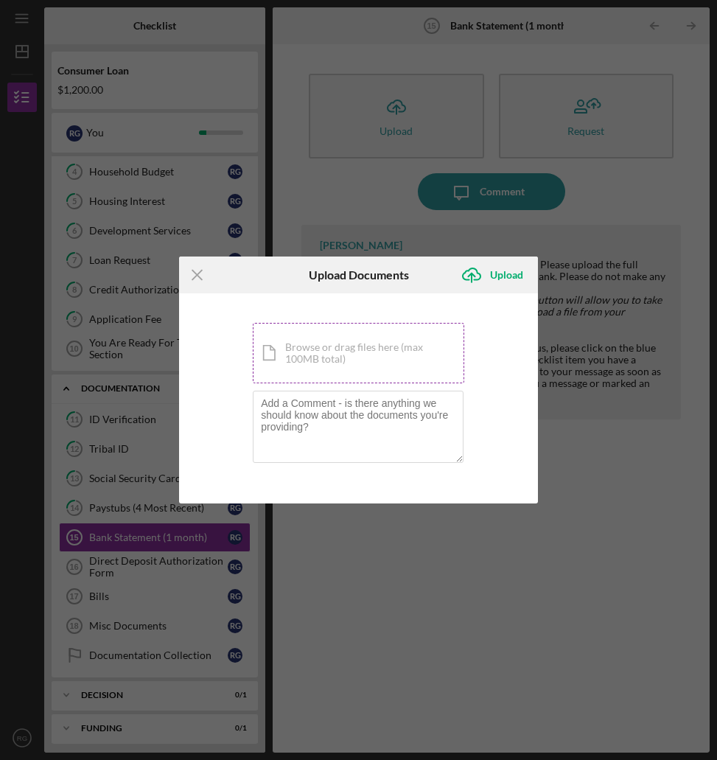
click at [330, 329] on div "Icon/Document Browse or drag files here (max 100MB total) Tap to choose files o…" at bounding box center [359, 353] width 212 height 60
click at [324, 357] on div "Icon/Document Browse or drag files here (max 100MB total) Tap to choose files o…" at bounding box center [359, 353] width 212 height 60
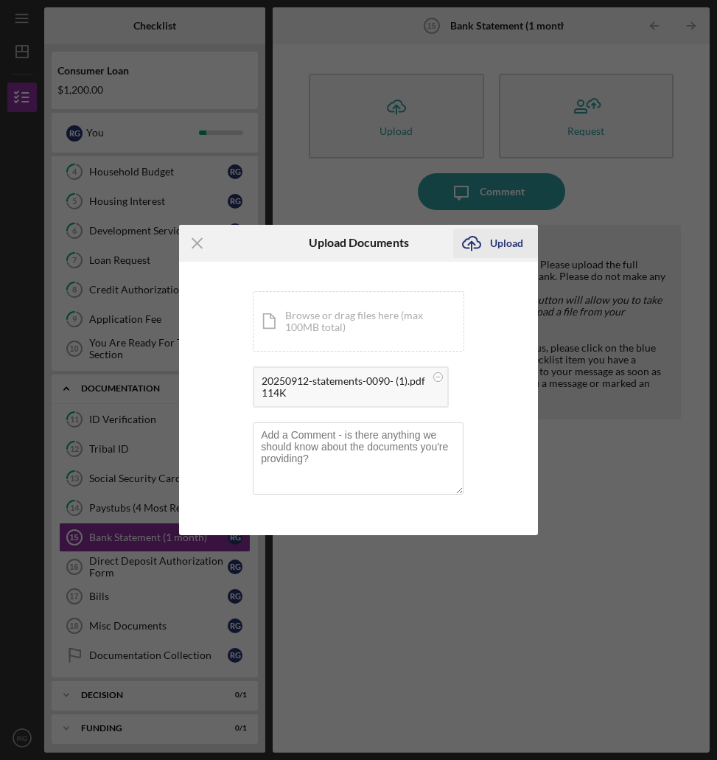
click at [485, 252] on icon "Icon/Upload" at bounding box center [471, 243] width 37 height 37
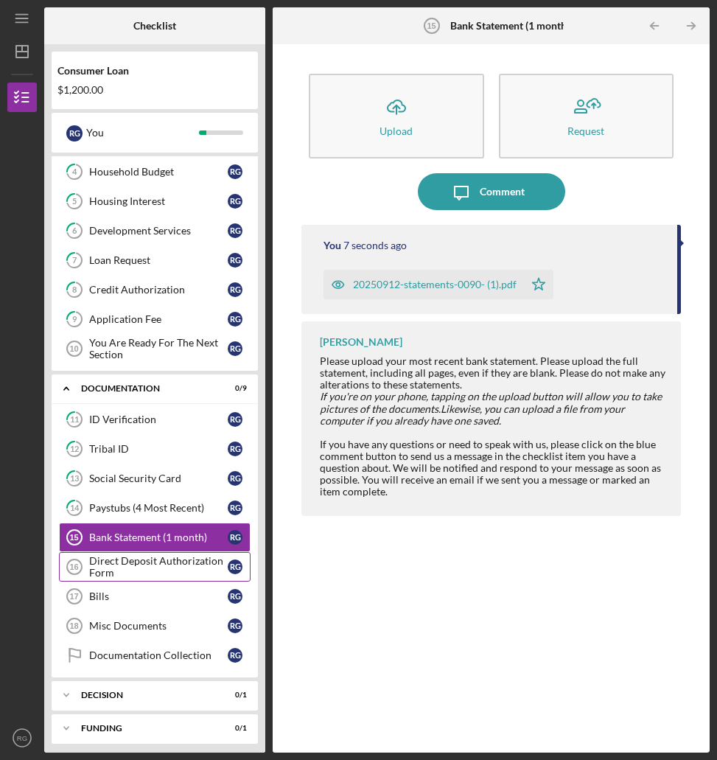
click at [155, 561] on div "Direct Deposit Authorization Form" at bounding box center [158, 567] width 139 height 24
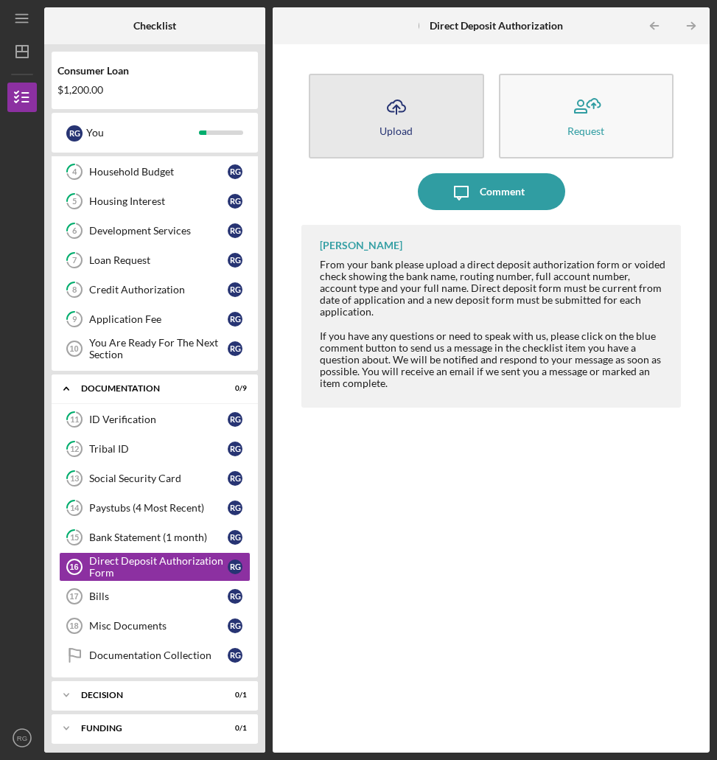
click at [389, 98] on icon "Icon/Upload" at bounding box center [396, 106] width 37 height 37
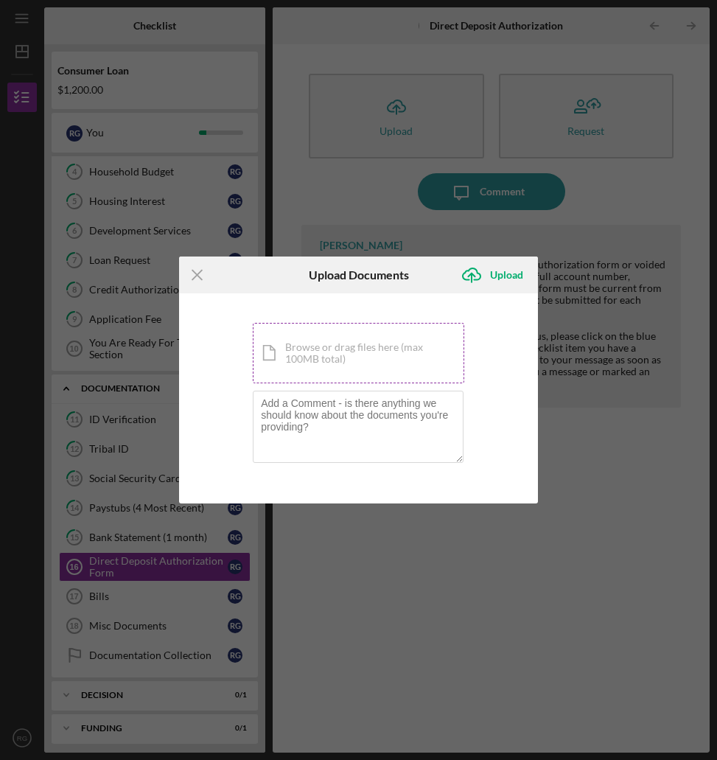
click at [323, 335] on div "Icon/Document Browse or drag files here (max 100MB total) Tap to choose files o…" at bounding box center [359, 353] width 212 height 60
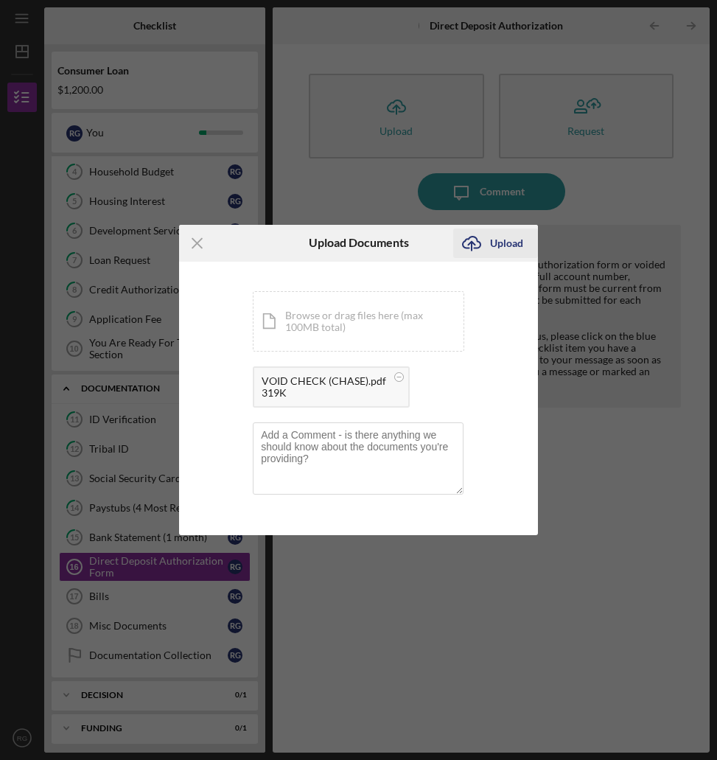
click at [515, 238] on div "Upload" at bounding box center [506, 243] width 33 height 29
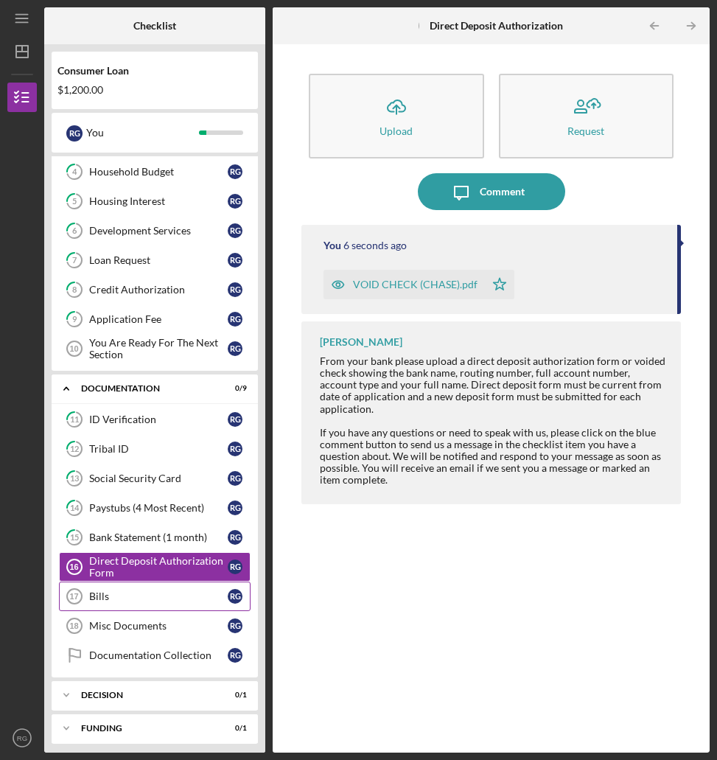
click at [153, 600] on div "Bills" at bounding box center [158, 597] width 139 height 12
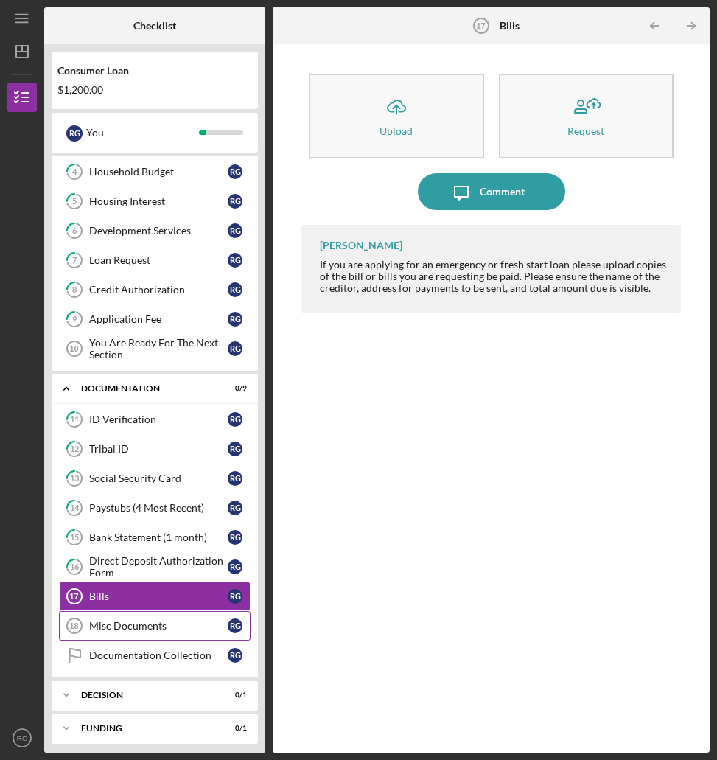
click at [116, 613] on link "Misc Documents 18 Misc Documents R G" at bounding box center [155, 625] width 192 height 29
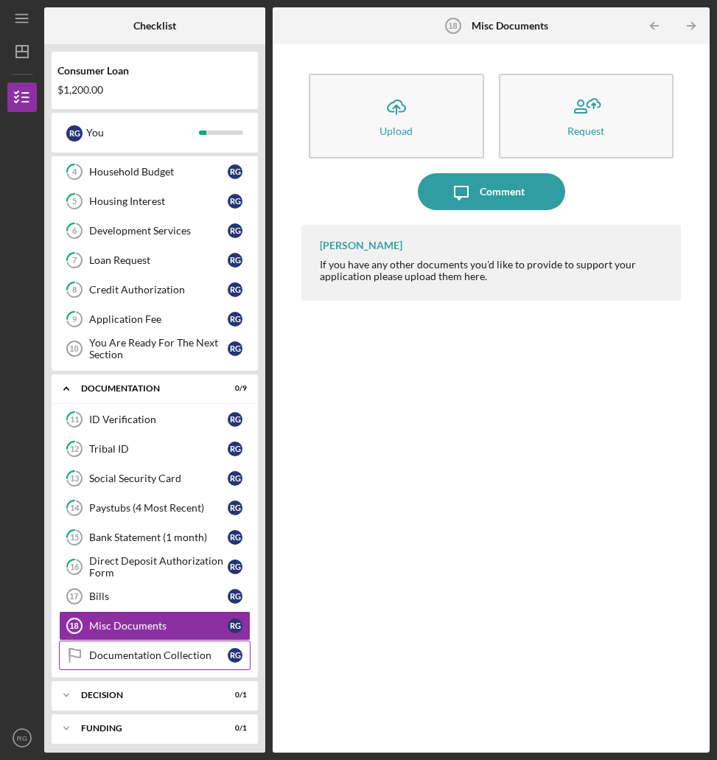
click at [176, 660] on div "Documentation Collection" at bounding box center [158, 655] width 139 height 12
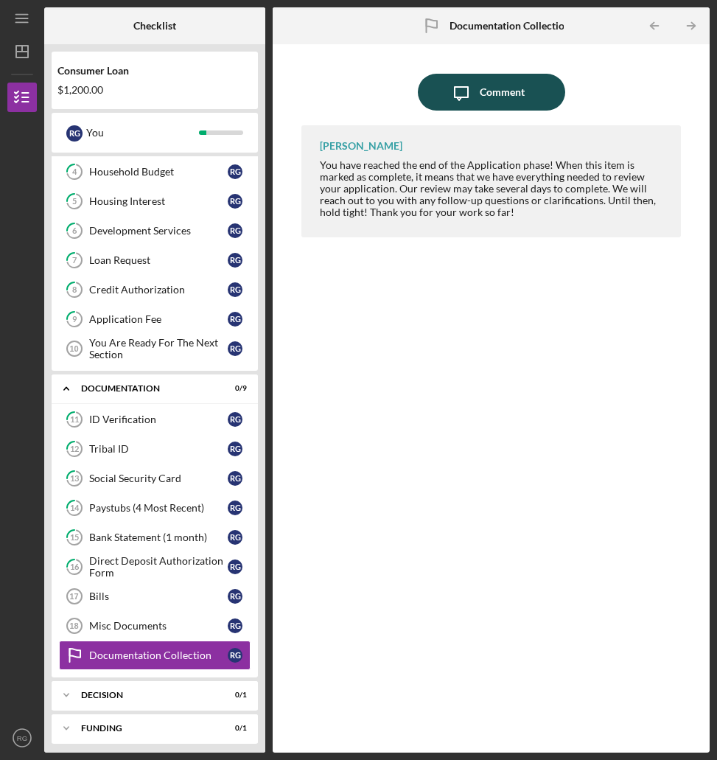
click at [517, 88] on div "Comment" at bounding box center [502, 92] width 45 height 37
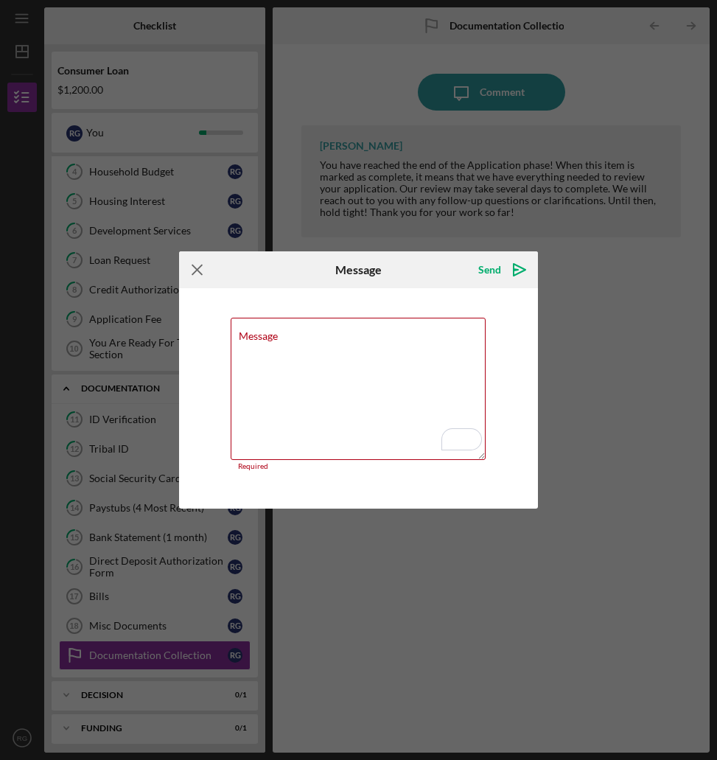
click at [189, 278] on icon "Icon/Menu Close" at bounding box center [197, 269] width 37 height 37
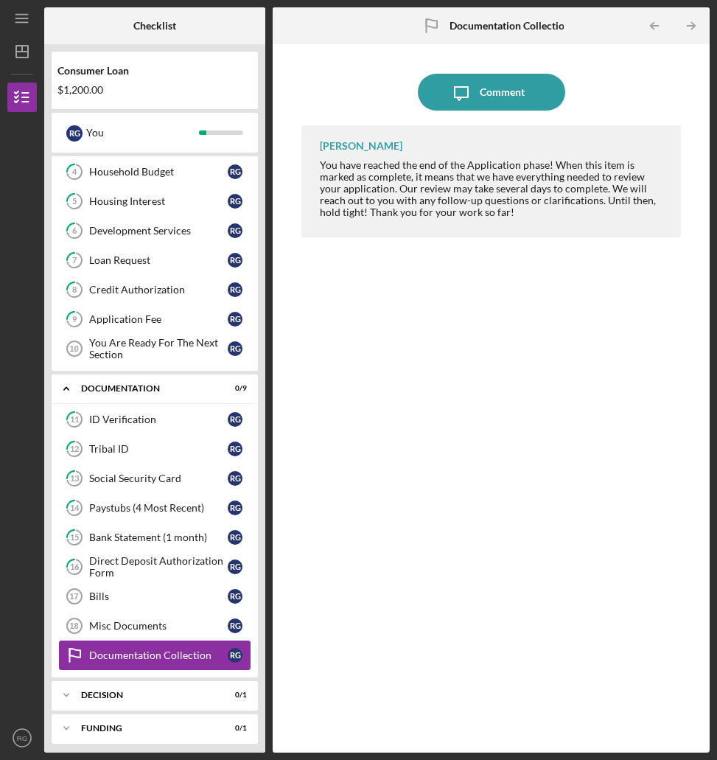
click at [161, 654] on div "Documentation Collection" at bounding box center [158, 655] width 139 height 12
click at [133, 698] on div "Decision" at bounding box center [160, 695] width 159 height 9
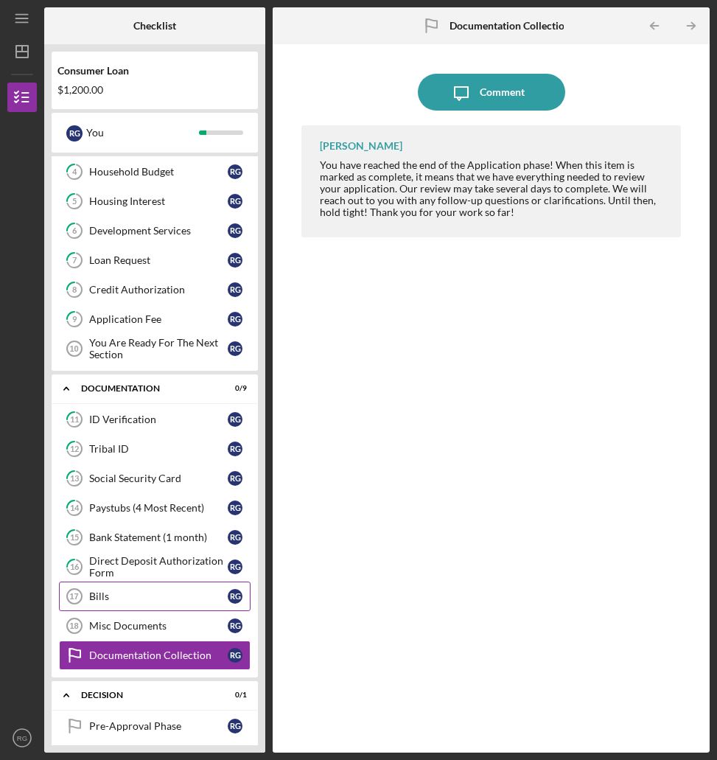
scroll to position [224, 0]
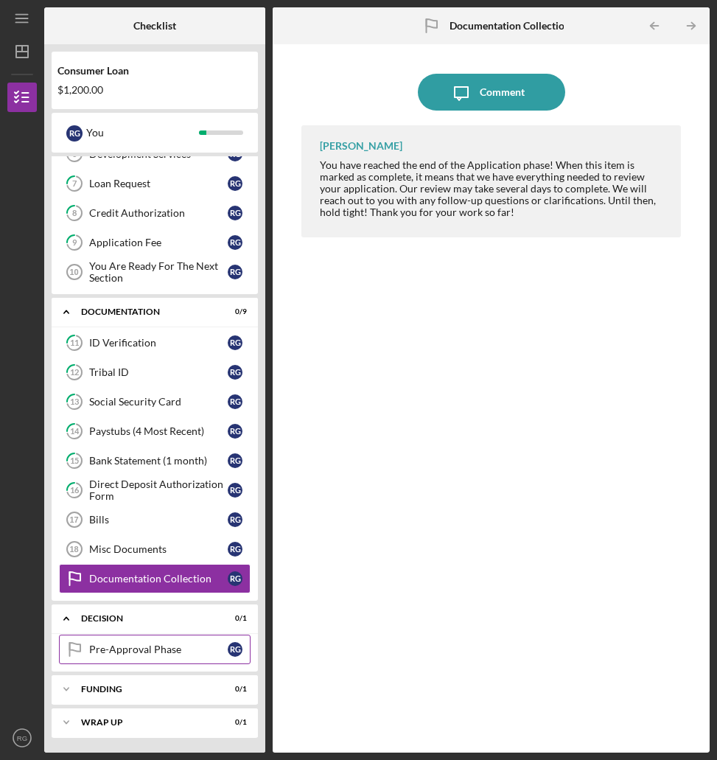
click at [155, 654] on div "Pre-Approval Phase" at bounding box center [158, 650] width 139 height 12
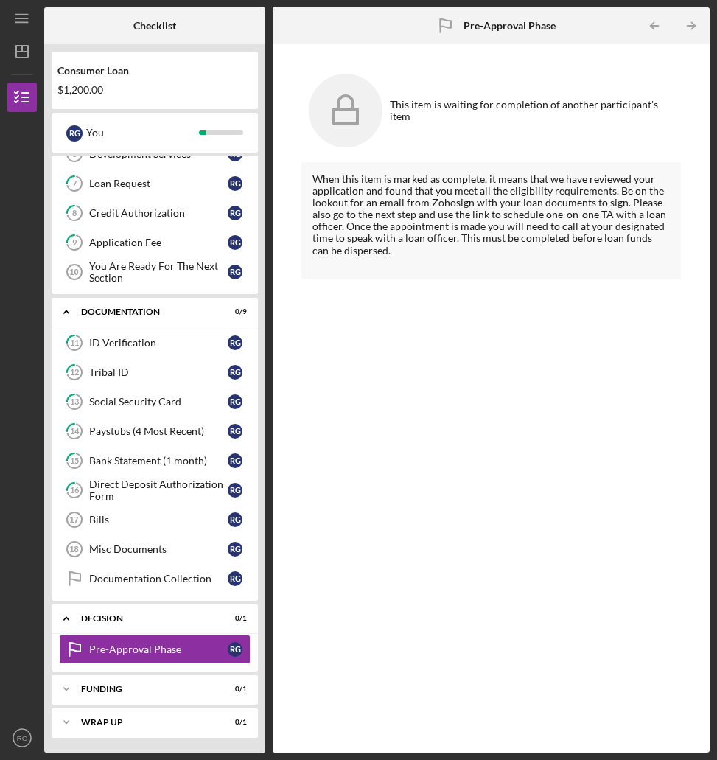
click at [152, 67] on div "Consumer Loan" at bounding box center [155, 71] width 195 height 12
